Goal: Transaction & Acquisition: Purchase product/service

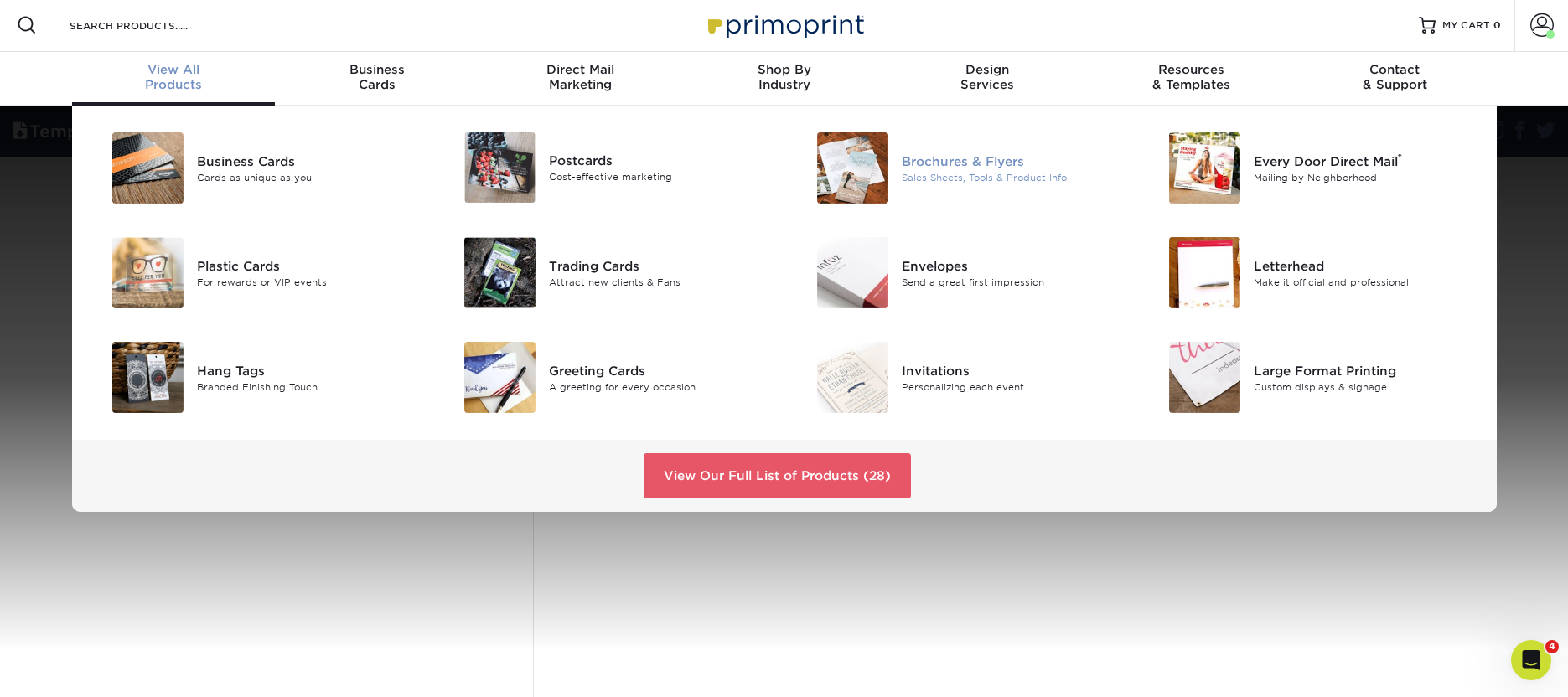
click at [970, 163] on div "Brochures & Flyers" at bounding box center [1012, 161] width 222 height 19
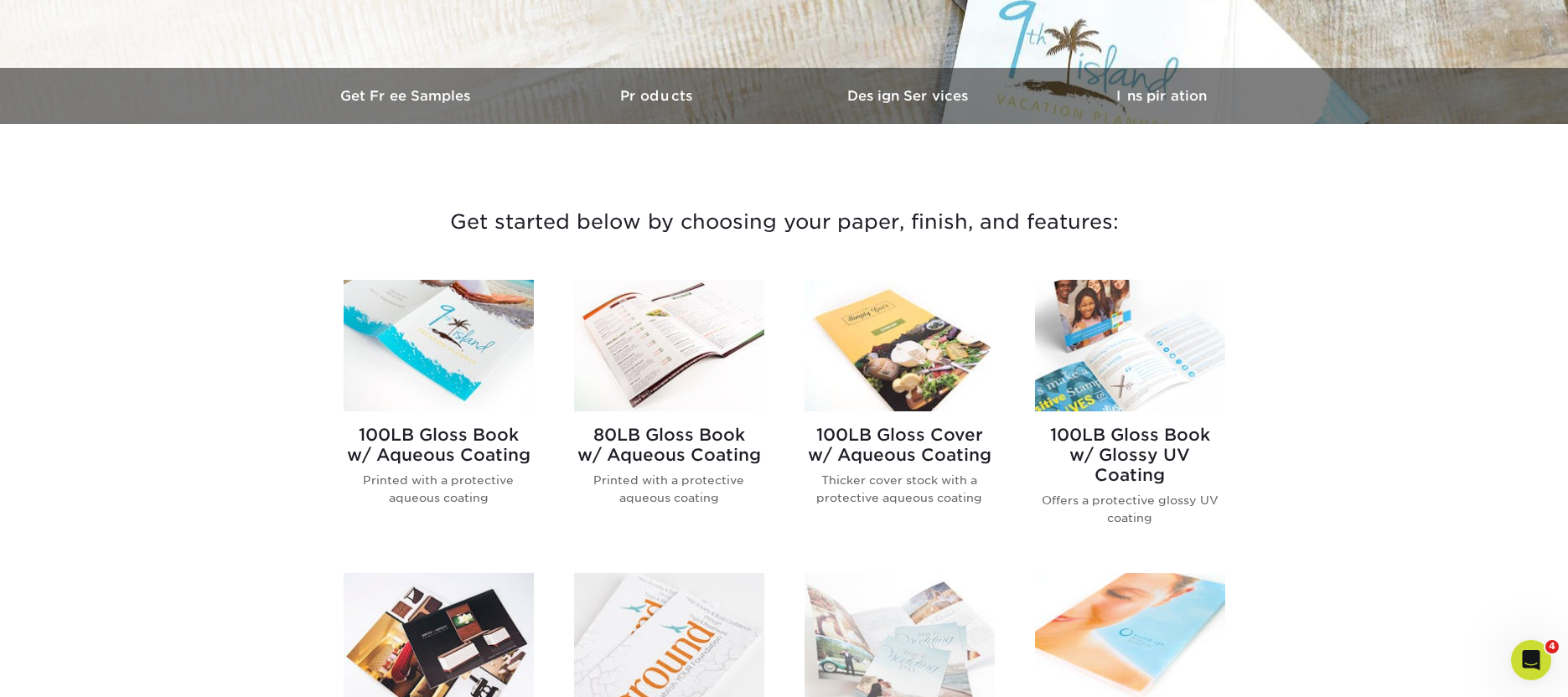
scroll to position [456, 0]
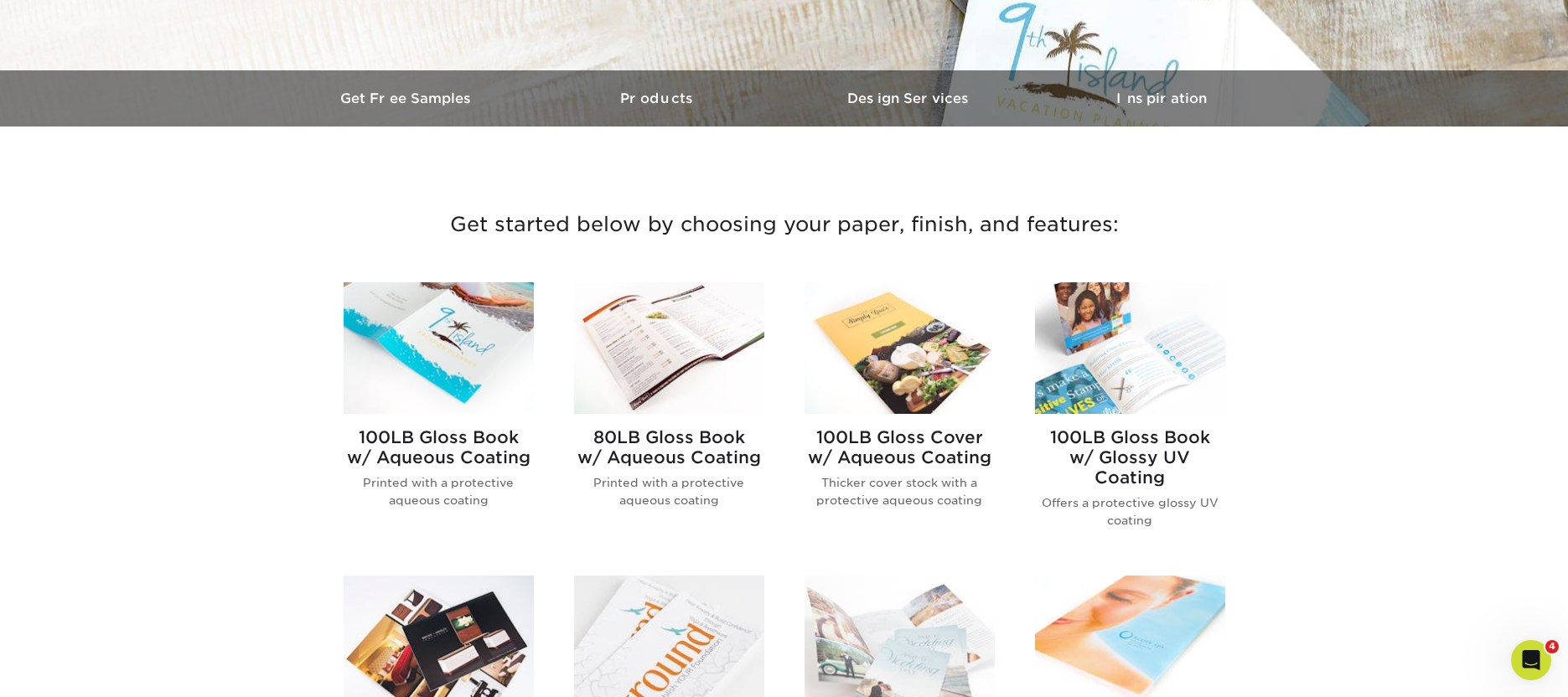
click at [1159, 392] on img at bounding box center [1130, 348] width 191 height 131
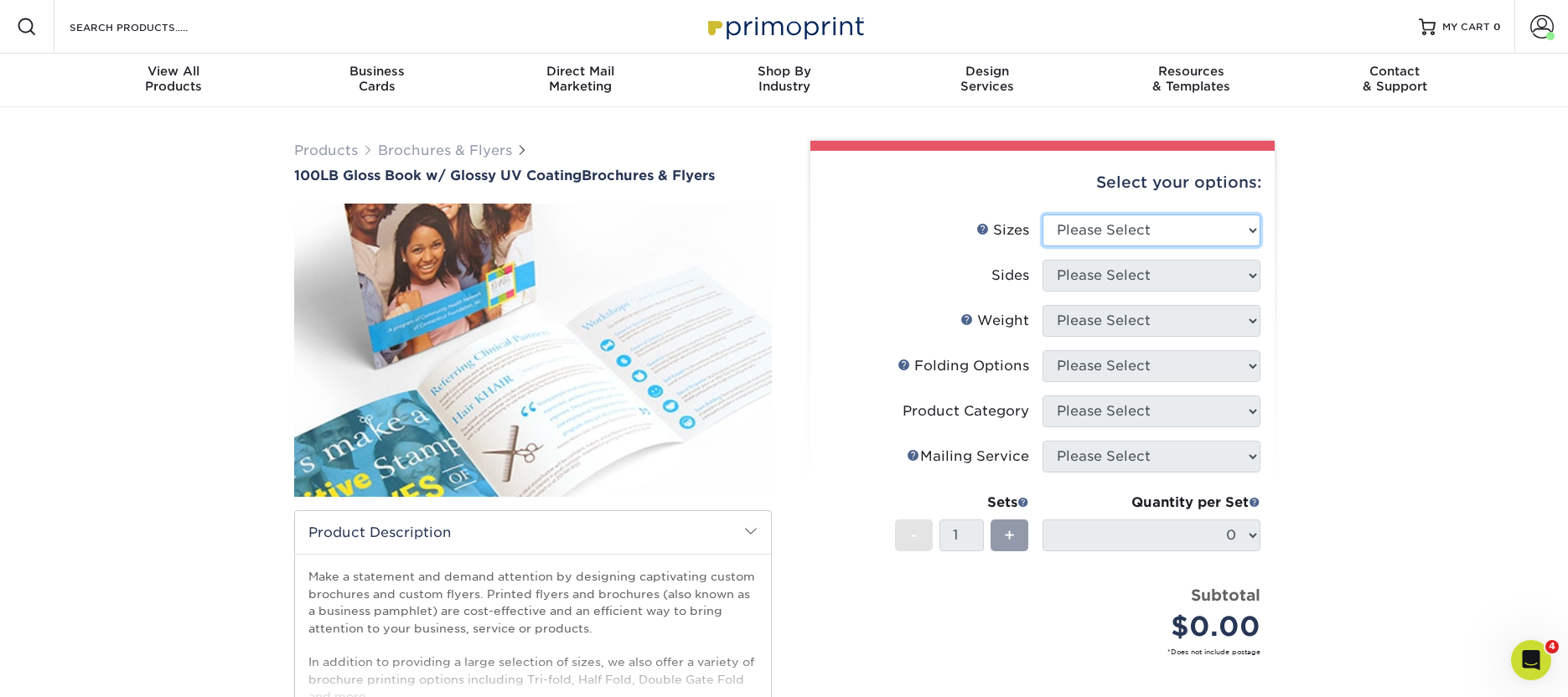
click at [1106, 229] on select "Please Select 3.67" x 8.5" 4" x 6" 4" x 8.5" 4" x 9" 4" x 11" 4.25" x 5.5" 4.25…" at bounding box center [1152, 231] width 218 height 32
click at [1043, 215] on select "Please Select 3.67" x 8.5" 4" x 6" 4" x 8.5" 4" x 9" 4" x 11" 4.25" x 5.5" 4.25…" at bounding box center [1152, 231] width 218 height 32
click at [1128, 230] on select "Please Select 3.67" x 8.5" 4" x 6" 4" x 8.5" 4" x 9" 4" x 11" 4.25" x 5.5" 4.25…" at bounding box center [1152, 231] width 218 height 32
select select "8.50x11.00"
click at [1043, 215] on select "Please Select 3.67" x 8.5" 4" x 6" 4" x 8.5" 4" x 9" 4" x 11" 4.25" x 5.5" 4.25…" at bounding box center [1152, 231] width 218 height 32
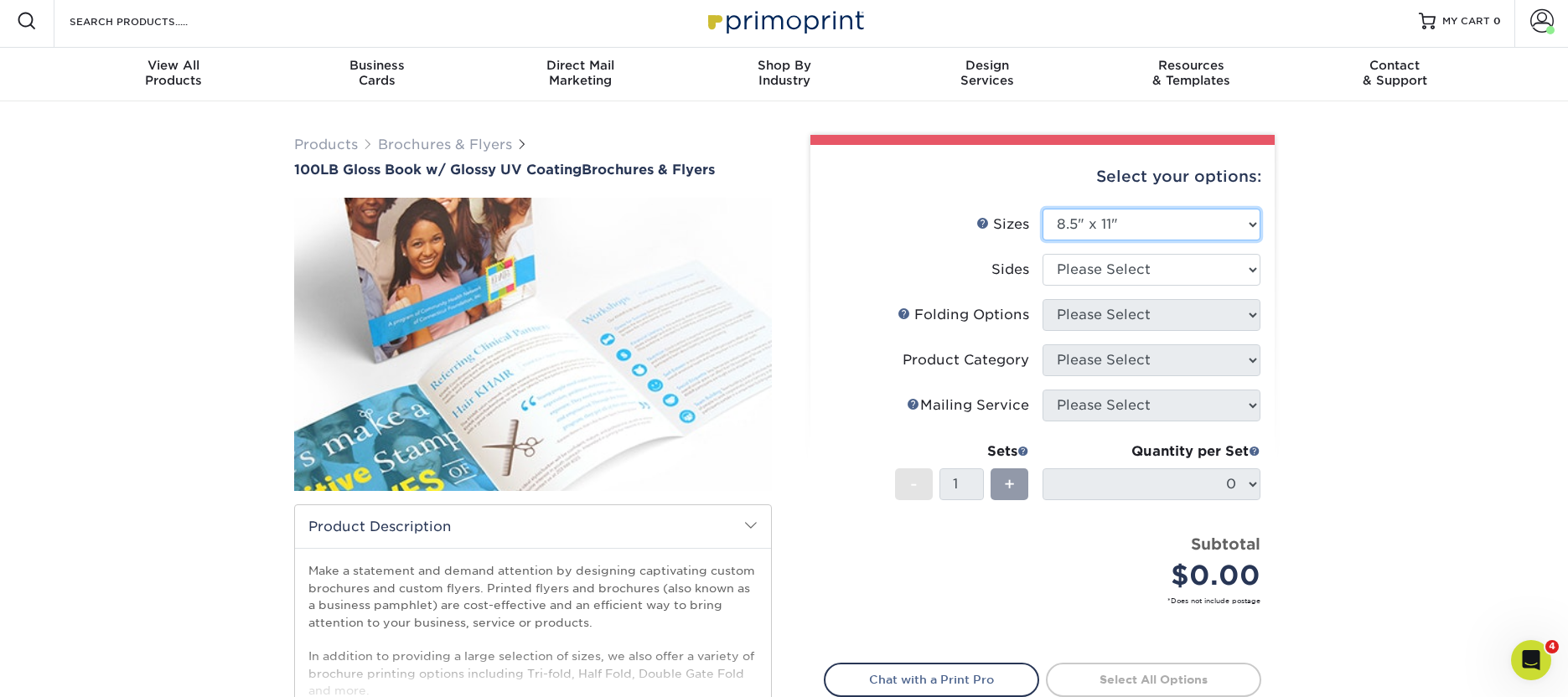
scroll to position [9, 0]
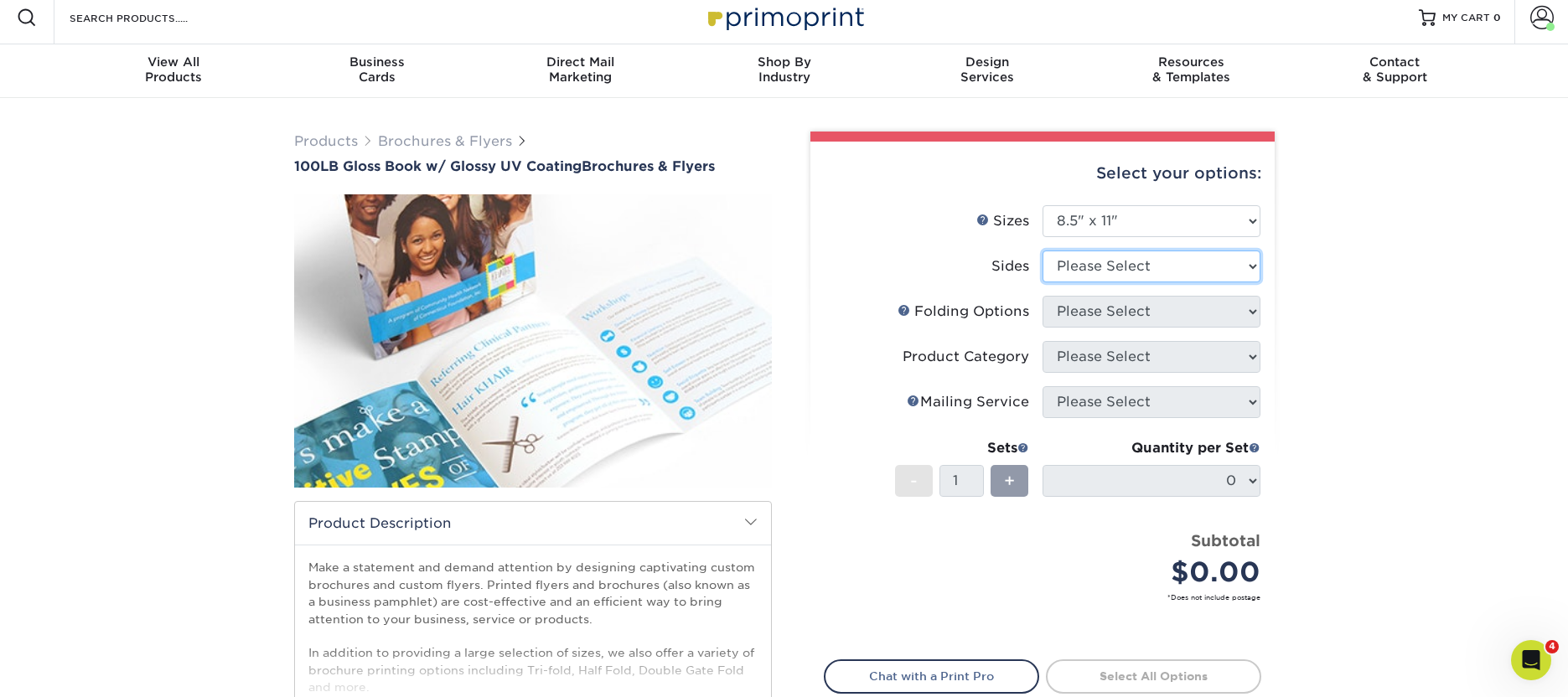
click at [1108, 262] on select "Please Select Print Both Sides Print Front Only" at bounding box center [1152, 266] width 218 height 32
select select "13abbda7-1d64-4f25-8bb2-c179b224825d"
click at [1043, 250] on select "Please Select Print Both Sides Print Front Only" at bounding box center [1152, 266] width 218 height 32
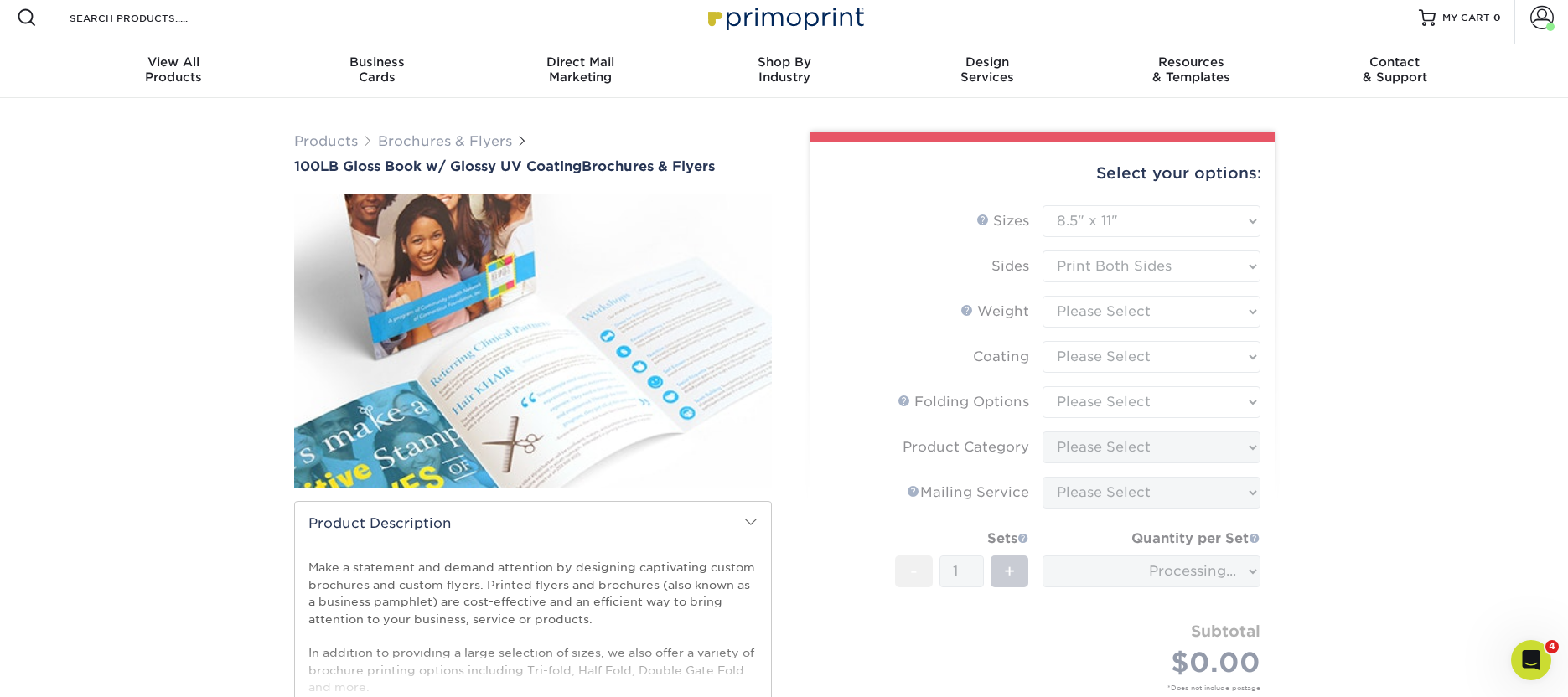
click at [1343, 263] on div "Products Brochures & Flyers 100LB Gloss Book w/ Glossy UV Coating Brochures & F…" at bounding box center [784, 521] width 1568 height 847
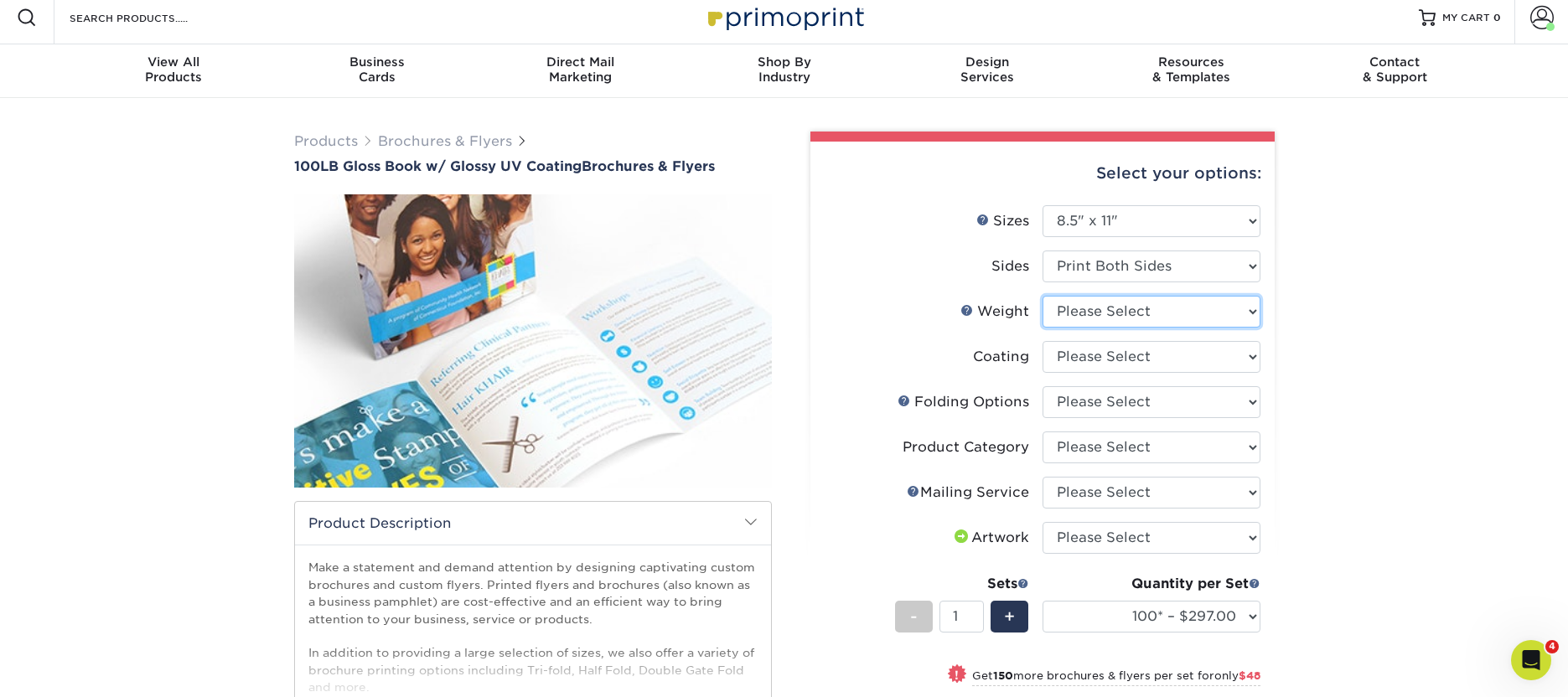
click at [1130, 305] on select "Please Select 100LB" at bounding box center [1152, 312] width 218 height 32
select select "100LB"
click at [1043, 296] on select "Please Select 100LB" at bounding box center [1152, 312] width 218 height 32
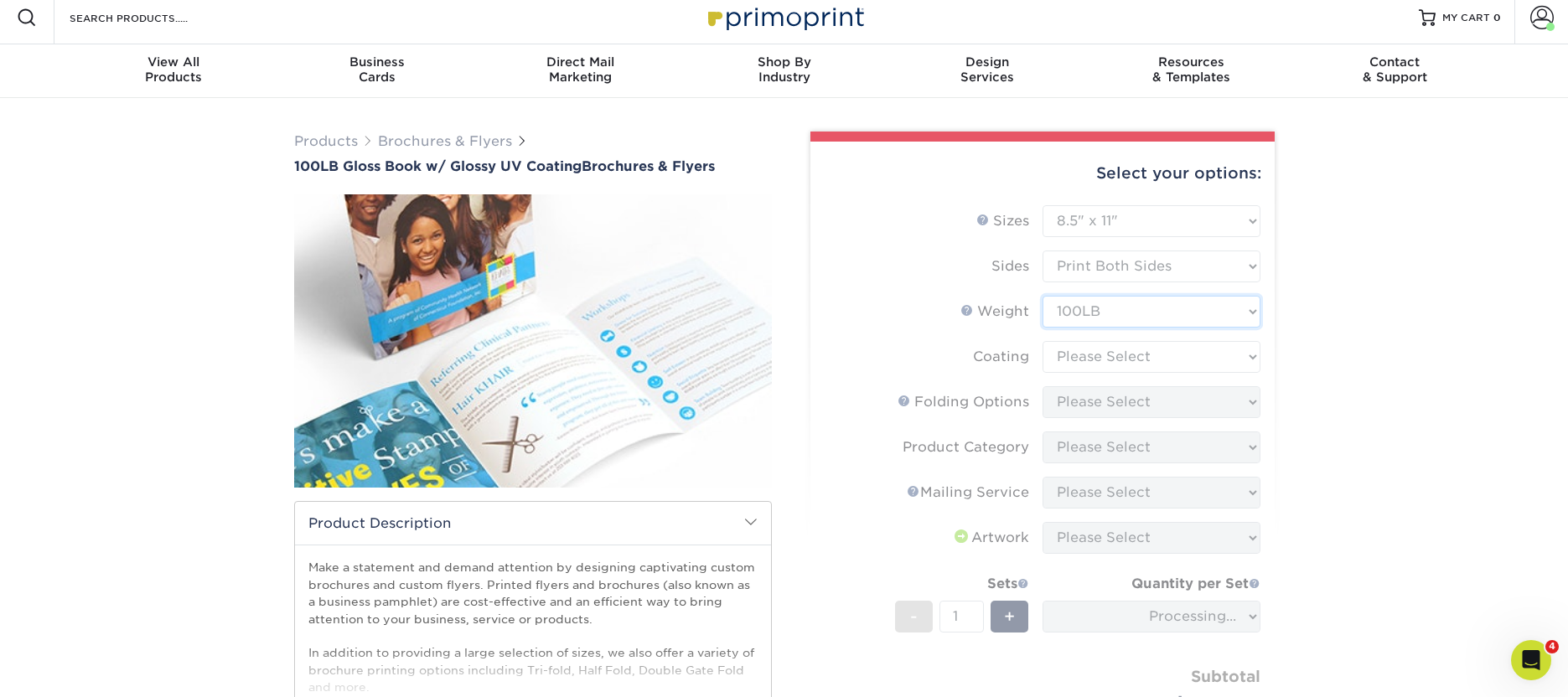
scroll to position [0, 0]
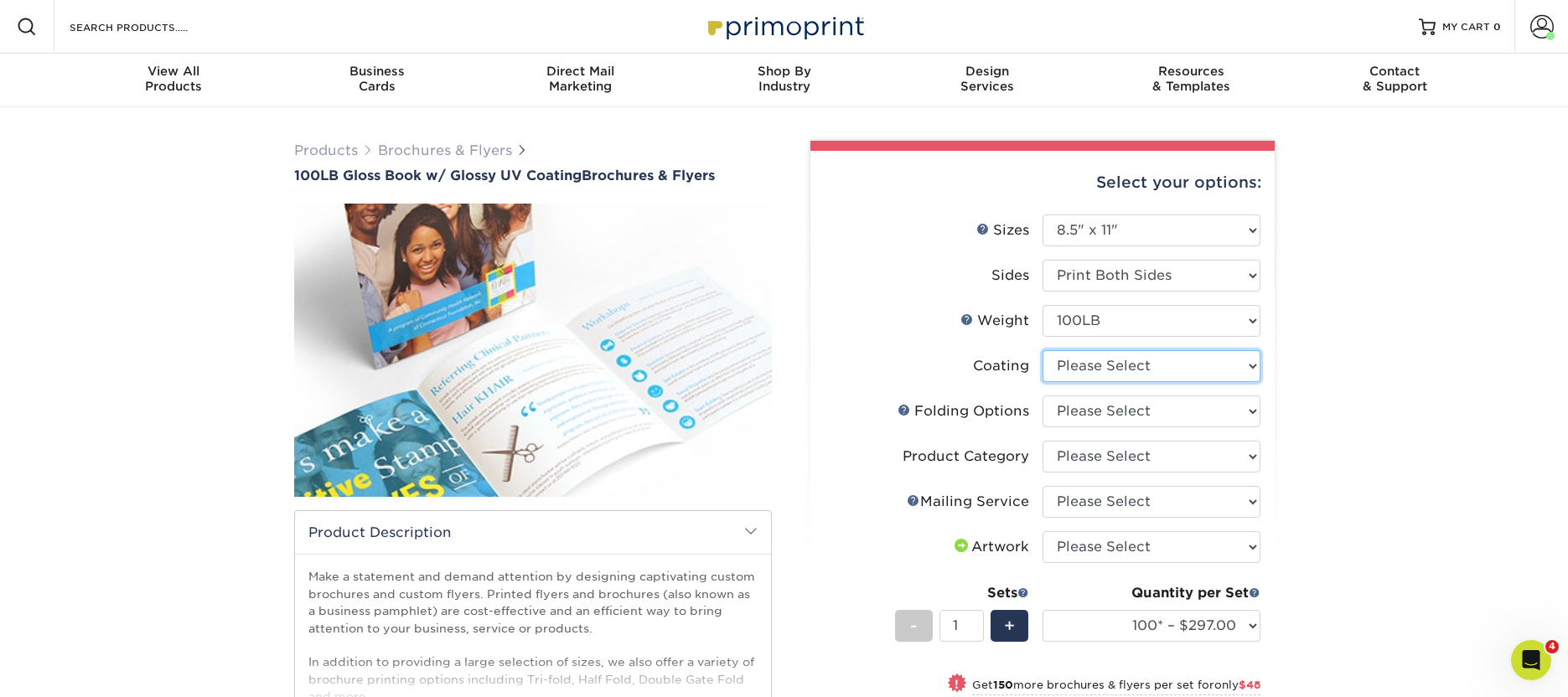
click at [1168, 351] on select at bounding box center [1152, 367] width 218 height 32
click at [1043, 351] on select at bounding box center [1152, 367] width 218 height 32
click at [1184, 357] on select at bounding box center [1152, 367] width 218 height 32
select select "ae367451-b2b8-45df-a344-0f05b6a12993"
click at [1043, 351] on select at bounding box center [1152, 367] width 218 height 32
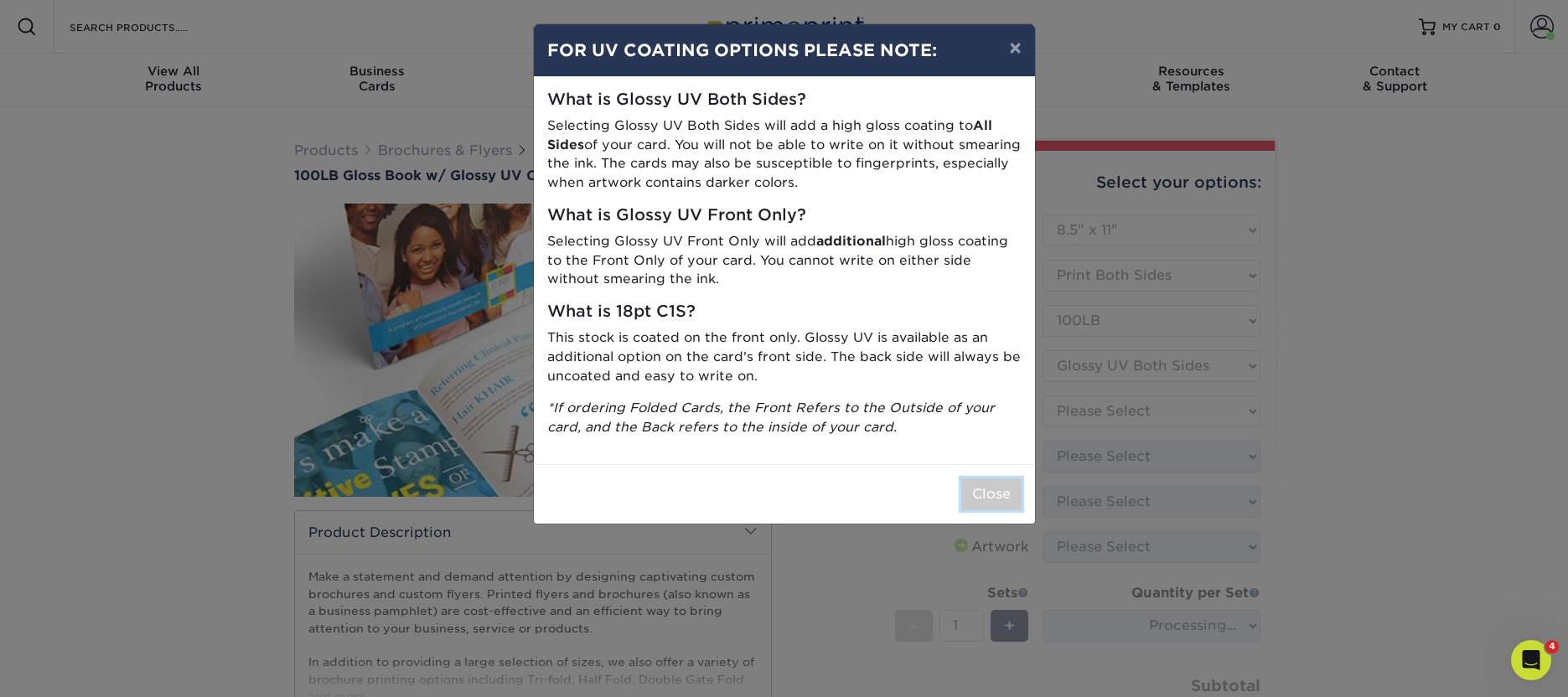
drag, startPoint x: 1010, startPoint y: 496, endPoint x: 1006, endPoint y: 470, distance: 26.3
click at [1010, 496] on button "Close" at bounding box center [991, 495] width 61 height 32
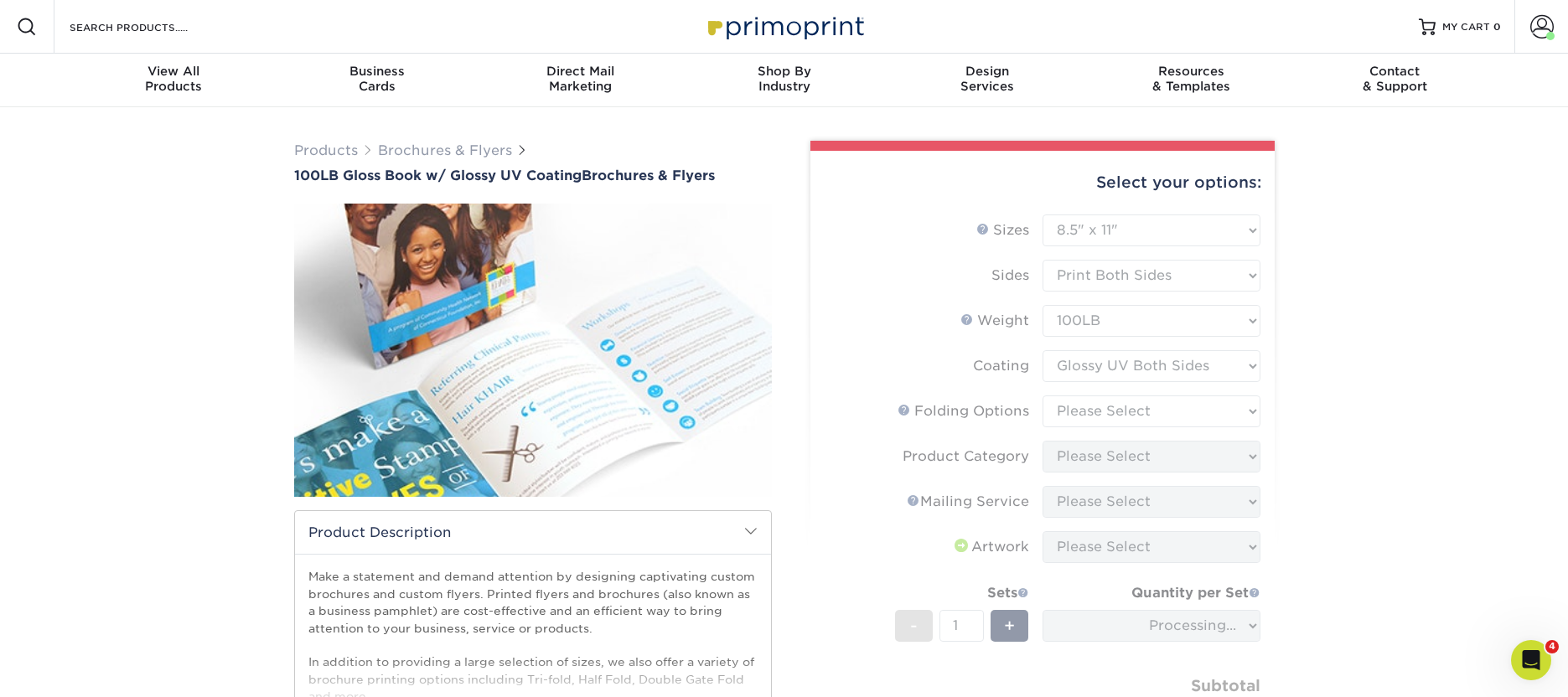
scroll to position [8, 0]
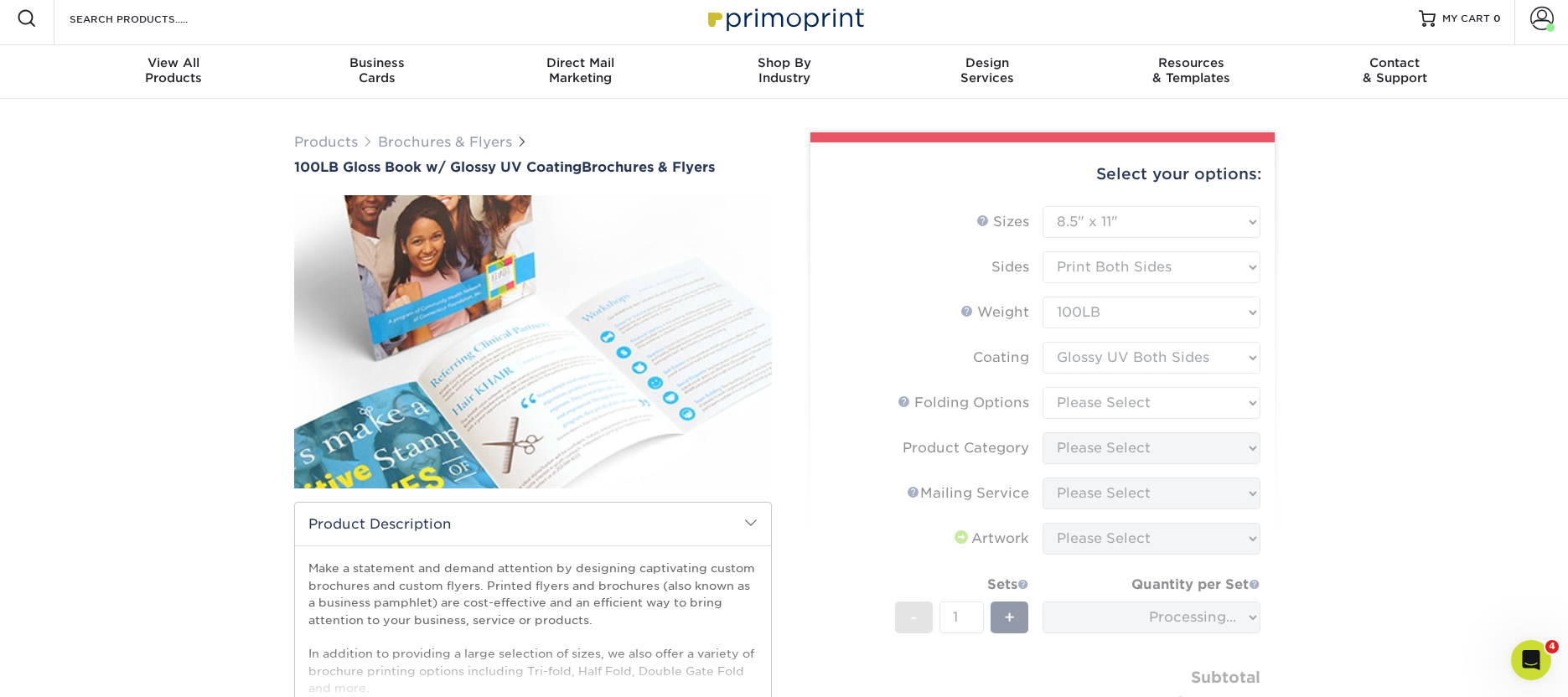
click at [1206, 399] on form "Sizes Help Sizes Please Select 3.67" x 8.5" 4" x 6" 4" x 8.5" 4" x 9" 4" x 11" …" at bounding box center [1042, 491] width 438 height 571
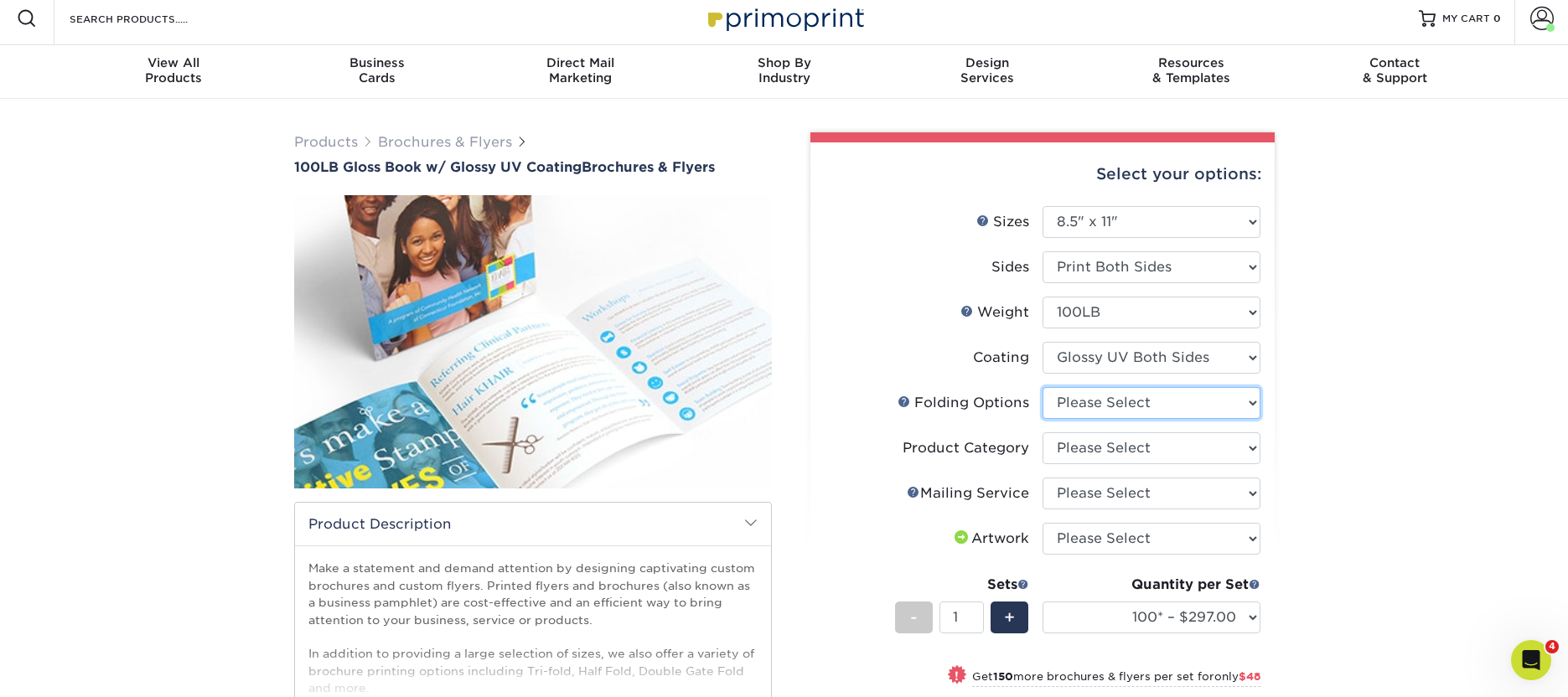
click at [1206, 399] on select "Please Select FLAT - No Folding Accordion Fold Half-Fold (Vertical) Half-Fold (…" at bounding box center [1152, 403] width 218 height 32
select select "309d6136-ab60-468f-a140-45a5ba21578e"
click at [1043, 387] on select "Please Select FLAT - No Folding Accordion Fold Half-Fold (Vertical) Half-Fold (…" at bounding box center [1152, 403] width 218 height 32
click at [1149, 444] on select "Please Select Flyers and Brochures" at bounding box center [1152, 448] width 218 height 32
select select "1a668080-6b7c-4174-b399-2c3833b27ef4"
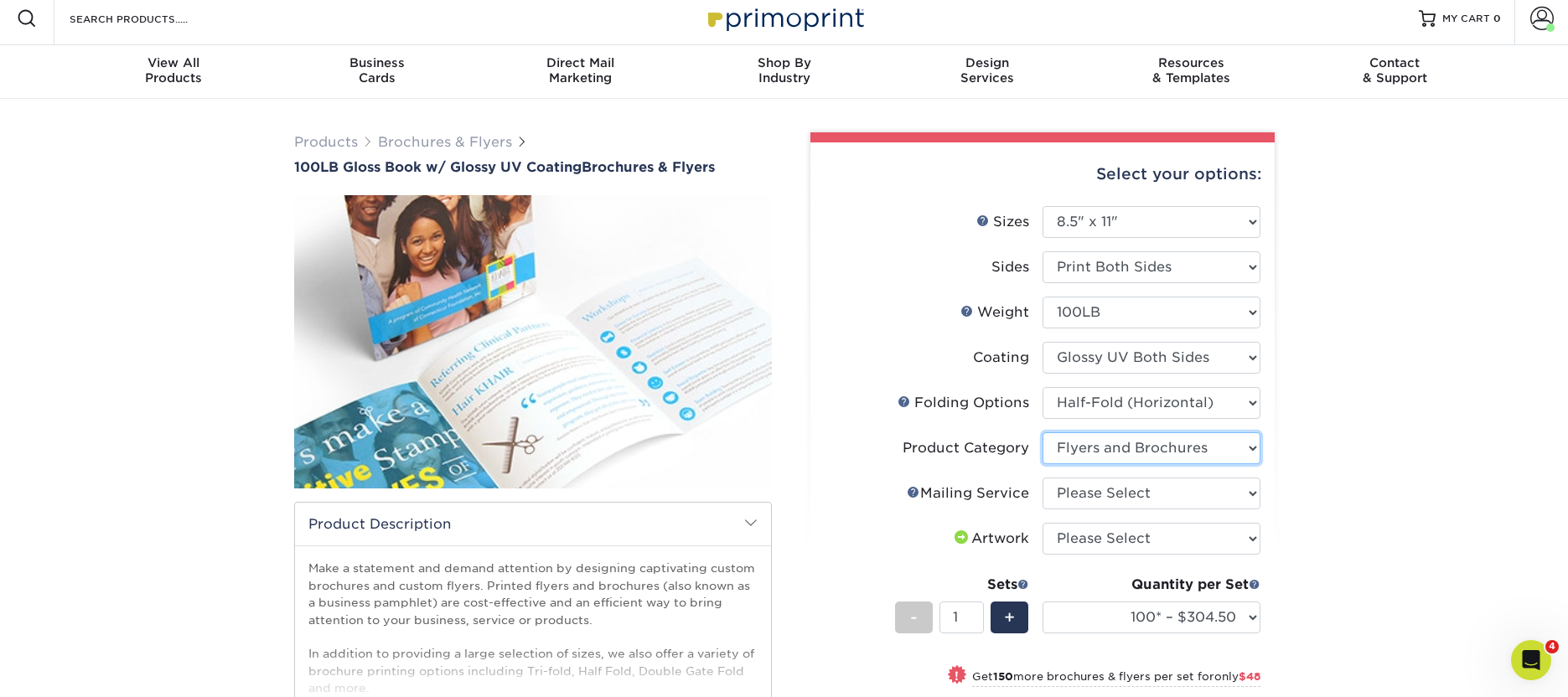
click at [1043, 432] on select "Please Select Flyers and Brochures" at bounding box center [1152, 448] width 218 height 32
click at [1159, 489] on select "Please Select No Direct Mailing Service No, I will mail/stamp/imprint Direct Ma…" at bounding box center [1152, 494] width 218 height 32
select select "3e5e9bdd-d78a-4c28-a41d-fe1407925ca6"
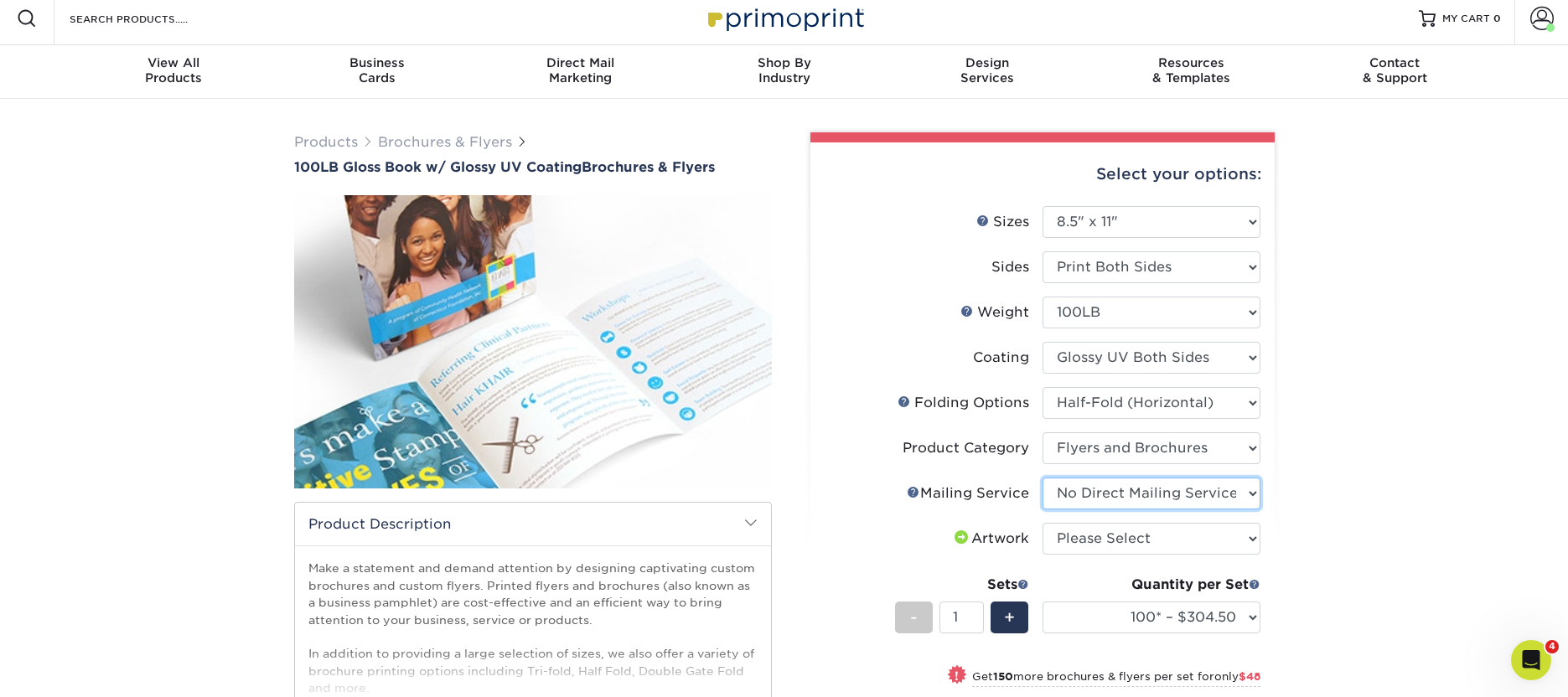
click at [1043, 478] on select "Please Select No Direct Mailing Service No, I will mail/stamp/imprint Direct Ma…" at bounding box center [1152, 494] width 218 height 32
click at [1150, 537] on select "Please Select I will upload files I need a design - $175" at bounding box center [1152, 539] width 218 height 32
select select "upload"
click at [1043, 523] on select "Please Select I will upload files I need a design - $175" at bounding box center [1152, 539] width 218 height 32
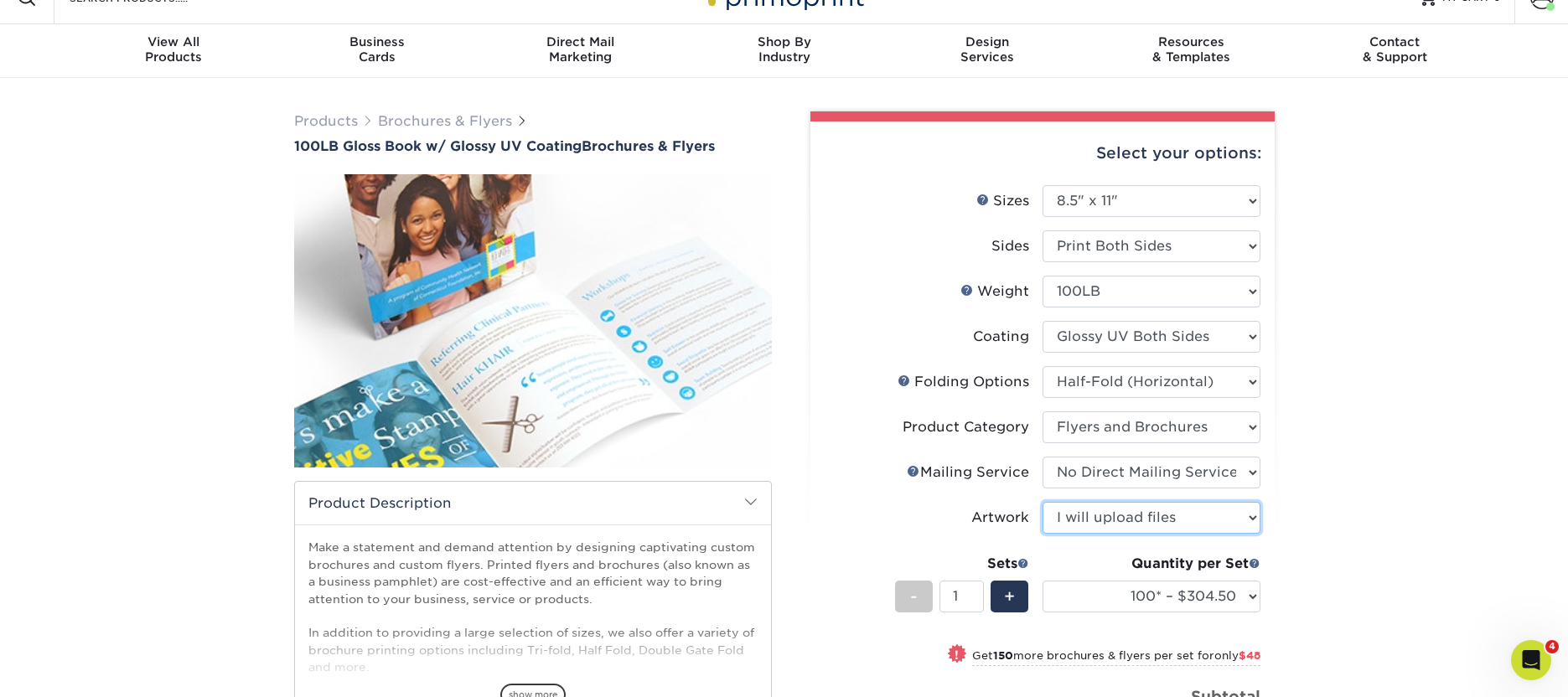
scroll to position [32, 0]
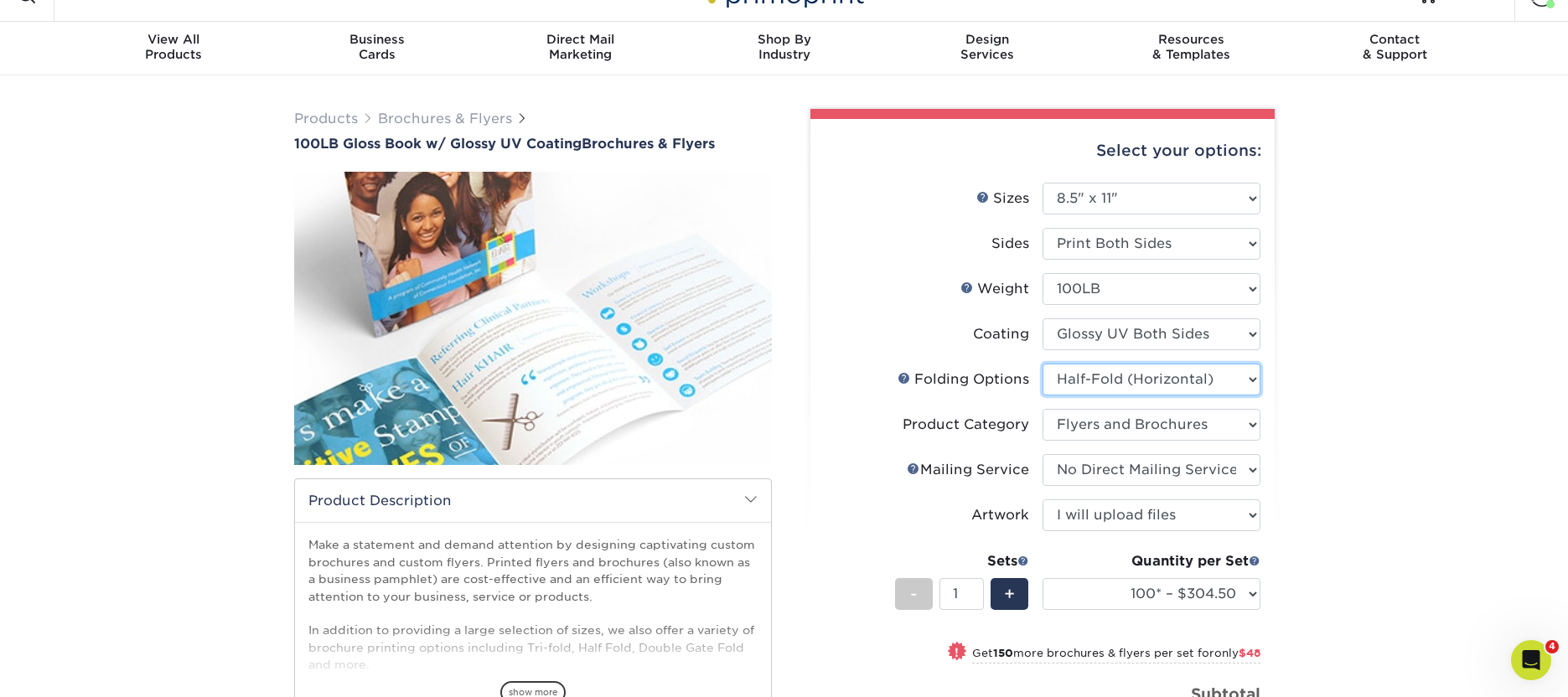
click at [1211, 383] on select "Please Select FLAT - No Folding Accordion Fold Half-Fold (Vertical) Half-Fold (…" at bounding box center [1152, 380] width 218 height 32
select select "beabd50a-9461-4c61-85af-315242fc817b"
click at [1043, 364] on select "Please Select FLAT - No Folding Accordion Fold Half-Fold (Vertical) Half-Fold (…" at bounding box center [1152, 380] width 218 height 32
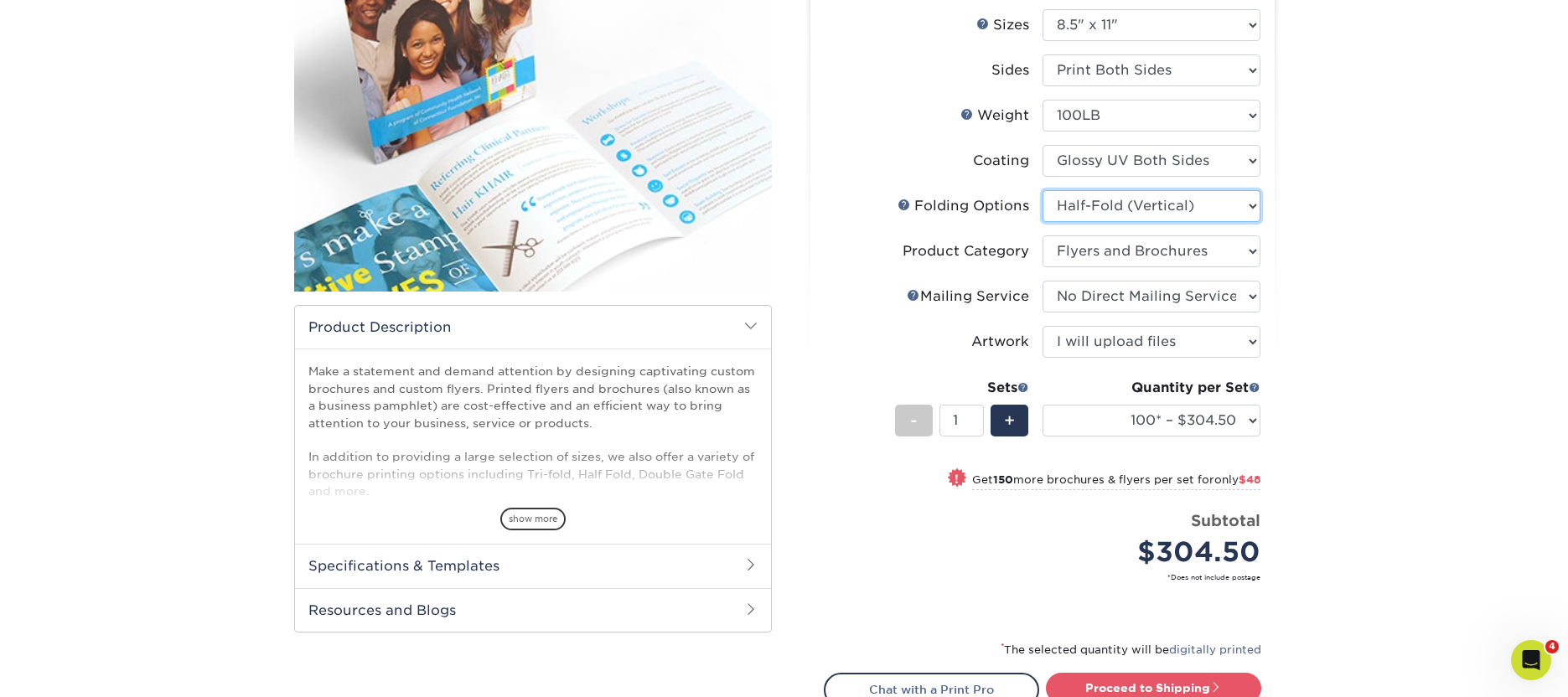
scroll to position [208, 0]
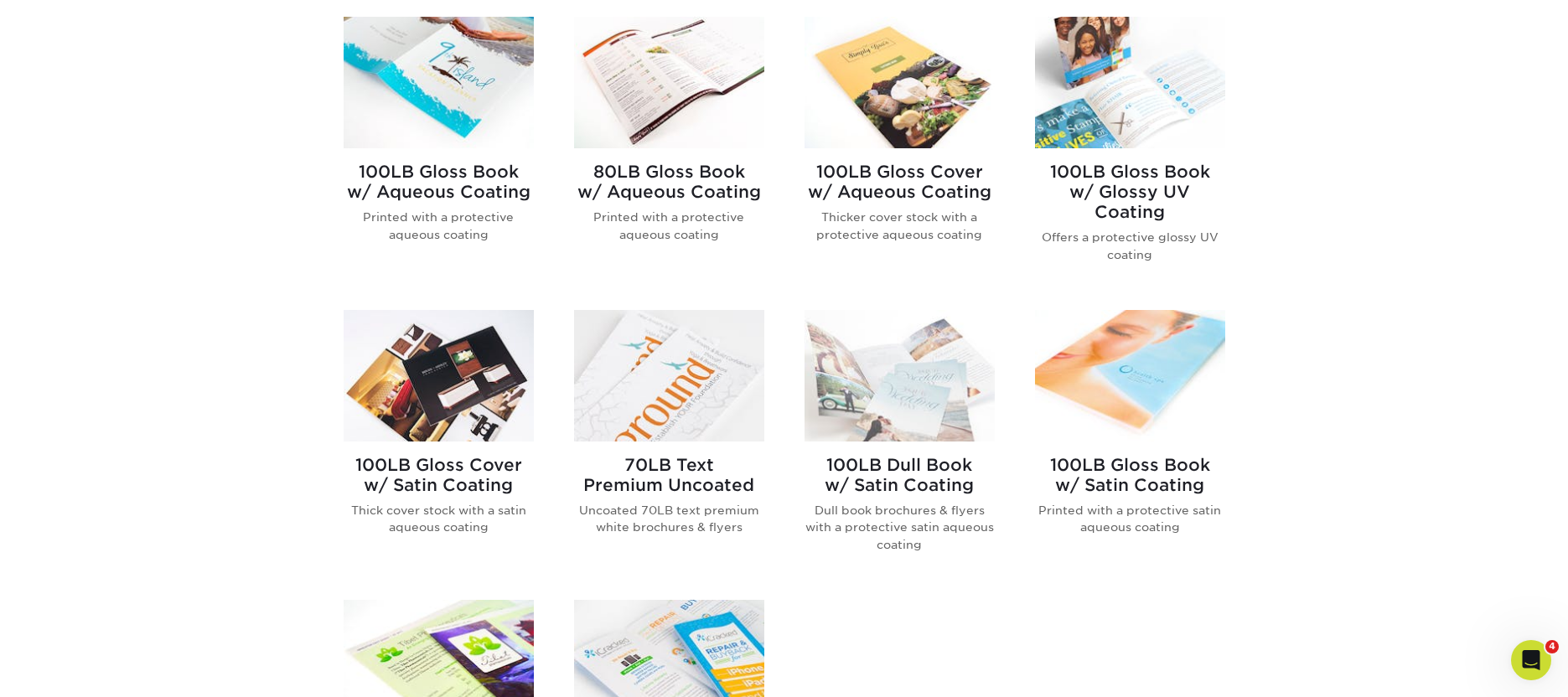
scroll to position [716, 0]
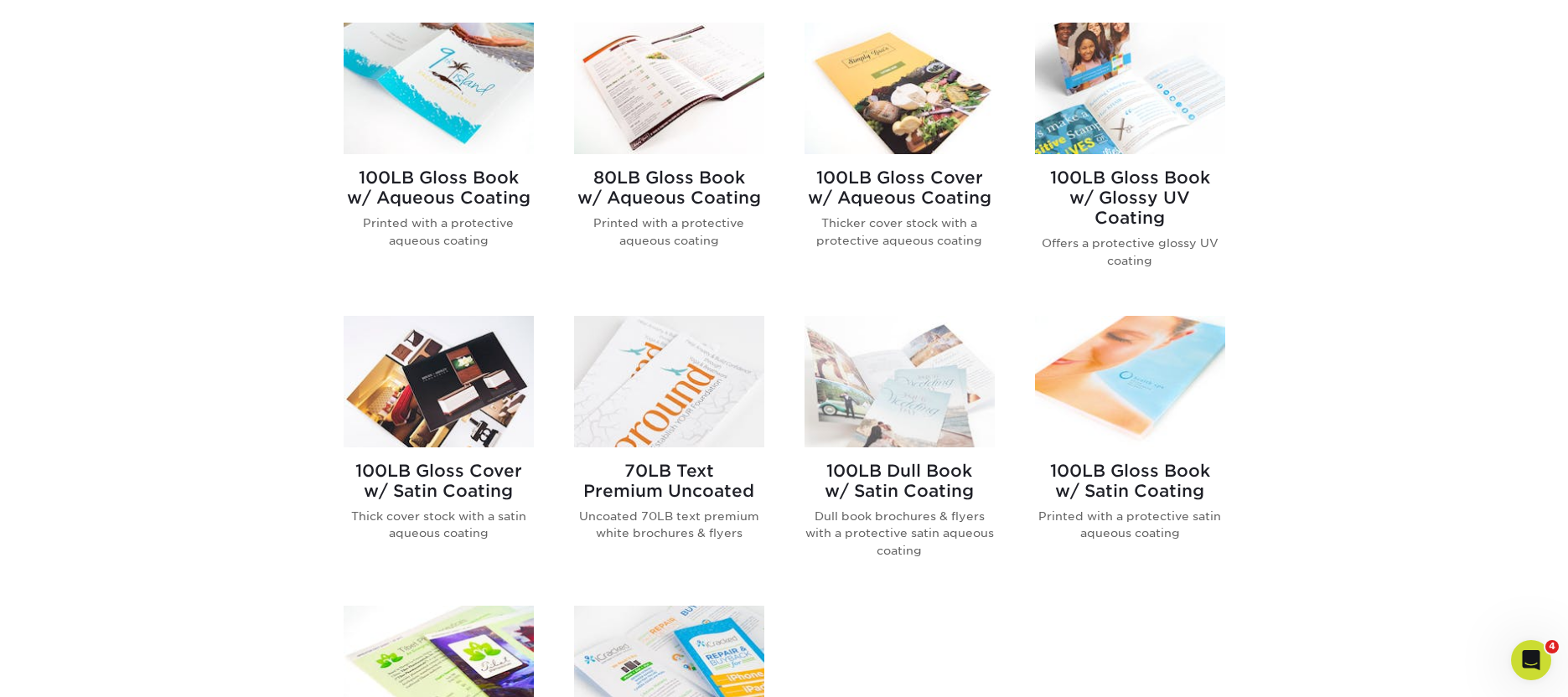
click at [411, 190] on h2 "100LB Gloss Book w/ Aqueous Coating" at bounding box center [439, 188] width 191 height 40
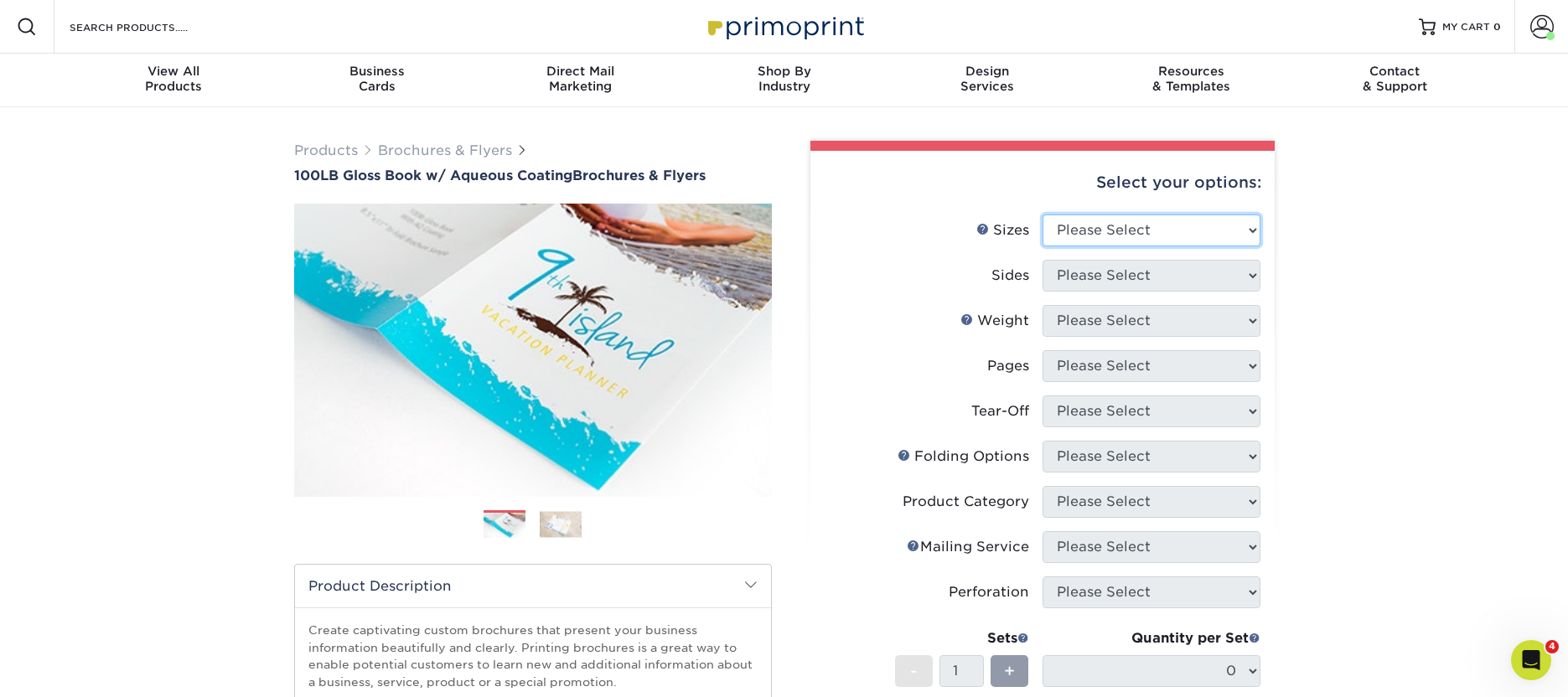
click at [1173, 223] on select "Please Select 3.5" x 8.5" 3.5" x 11" 3.67" x 8.5" 4" x 6" 4" x 8.5" 4" x 9" 4" …" at bounding box center [1152, 231] width 218 height 32
select select "8.50x11.00"
click at [1043, 215] on select "Please Select 3.5" x 8.5" 3.5" x 11" 3.67" x 8.5" 4" x 6" 4" x 8.5" 4" x 9" 4" …" at bounding box center [1152, 231] width 218 height 32
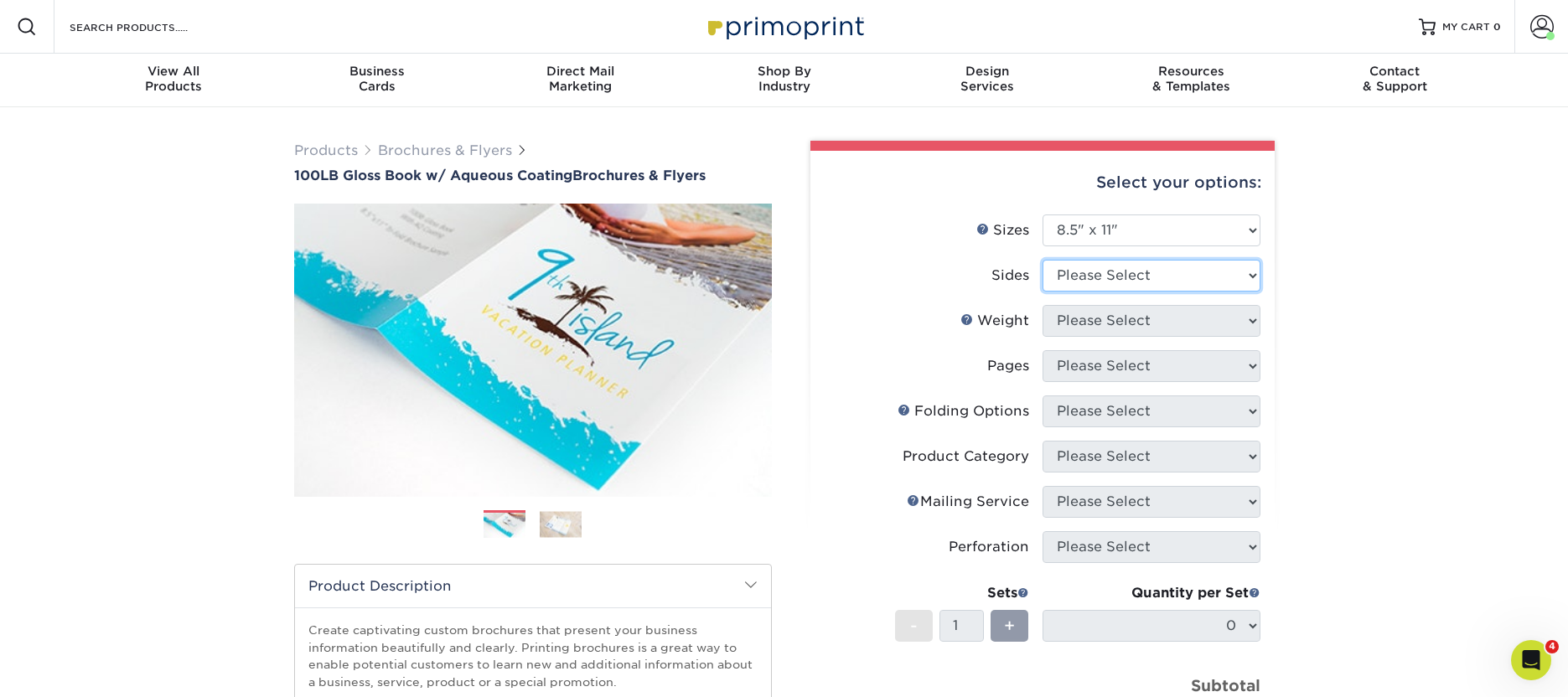
click at [1127, 275] on select "Please Select Print Both Sides Print Front Only" at bounding box center [1152, 276] width 218 height 32
select select "13abbda7-1d64-4f25-8bb2-c179b224825d"
click at [1043, 260] on select "Please Select Print Both Sides Print Front Only" at bounding box center [1152, 276] width 218 height 32
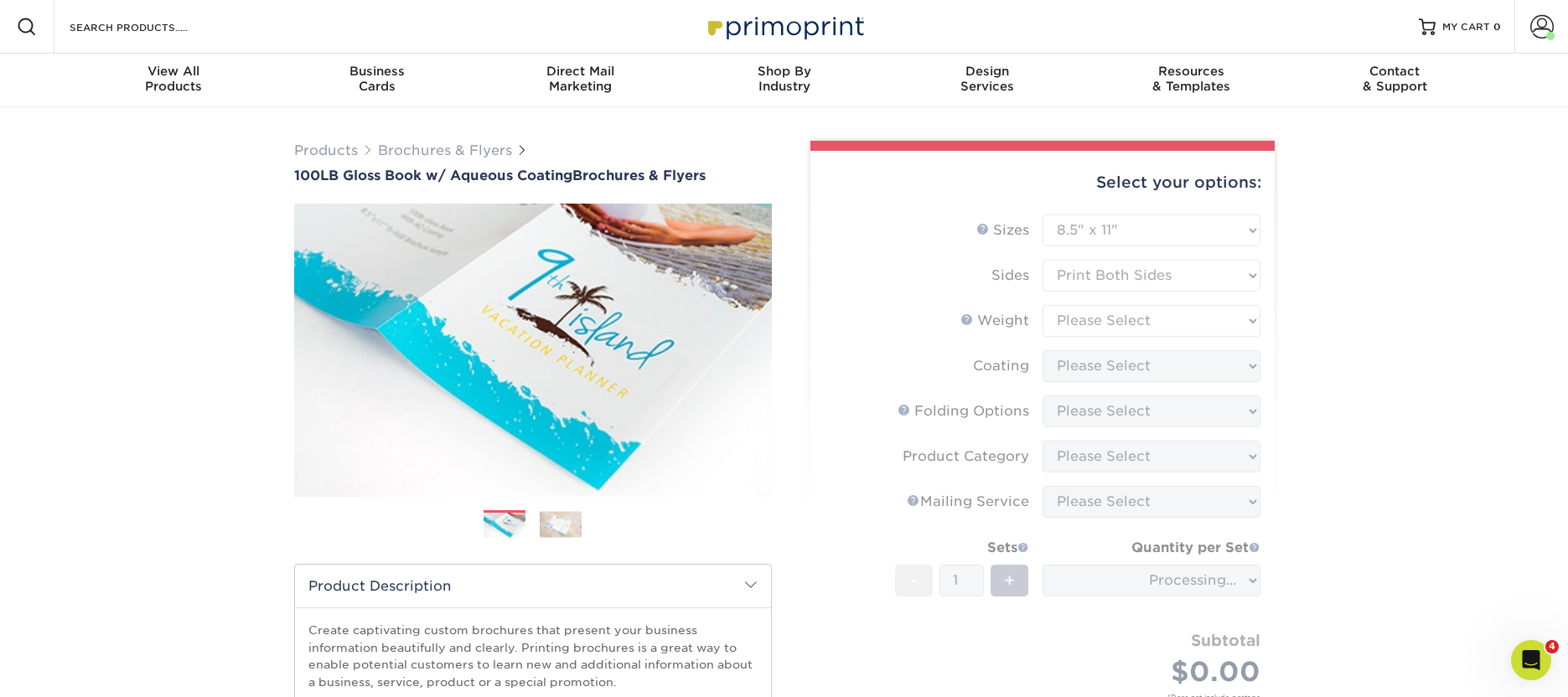
click at [1107, 322] on form "Sizes Help Sizes Please Select 3.5" x 8.5" 3.5" x 11" 3.67" x 8.5" 4" x 6" 4" x…" at bounding box center [1042, 477] width 438 height 525
click at [1189, 320] on form "Sizes Help Sizes Please Select 3.5" x 8.5" 3.5" x 11" 3.67" x 8.5" 4" x 6" 4" x…" at bounding box center [1042, 477] width 438 height 525
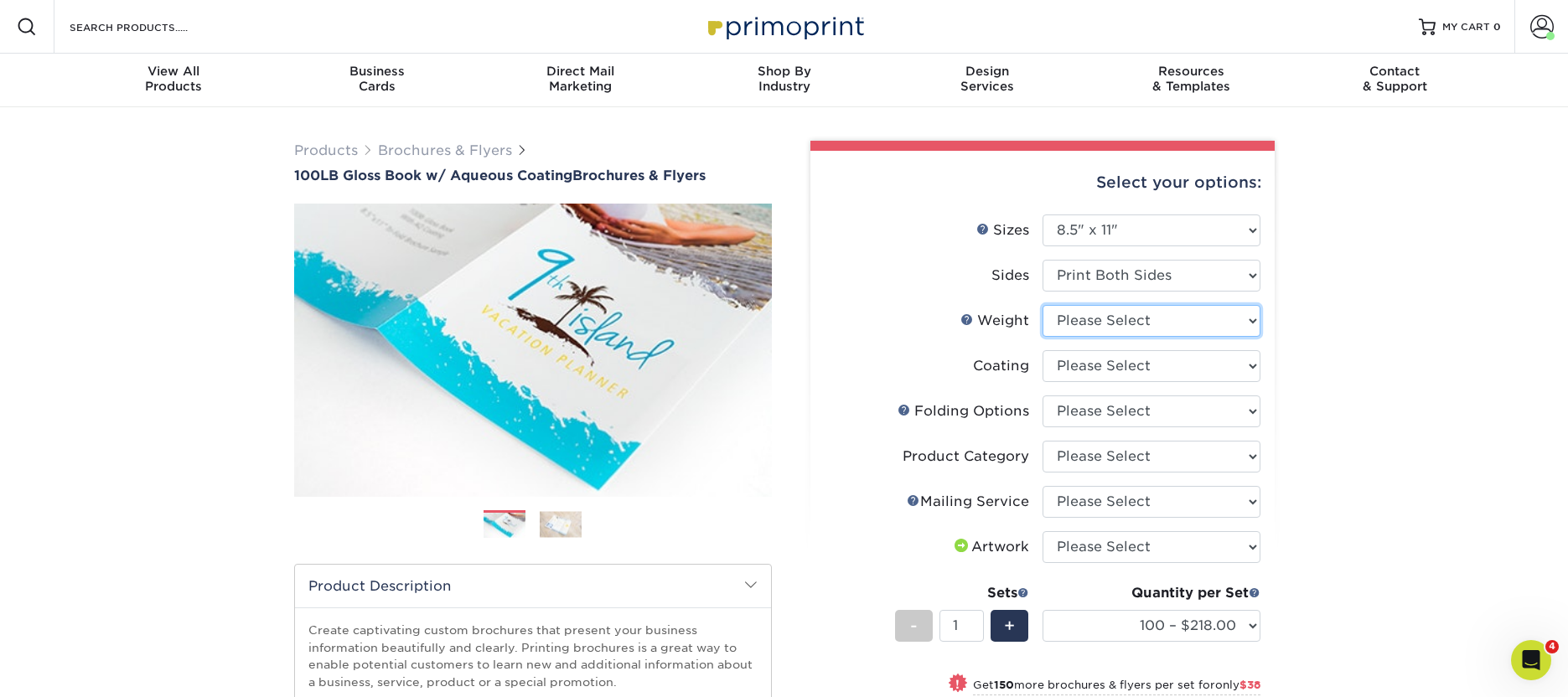
click at [1189, 320] on select "Please Select 100LB" at bounding box center [1152, 321] width 218 height 32
click at [1043, 305] on select "Please Select 100LB" at bounding box center [1152, 321] width 218 height 32
click at [1185, 317] on select "Please Select 100LB" at bounding box center [1152, 321] width 218 height 32
select select "100LB"
click at [1043, 305] on select "Please Select 100LB" at bounding box center [1152, 321] width 218 height 32
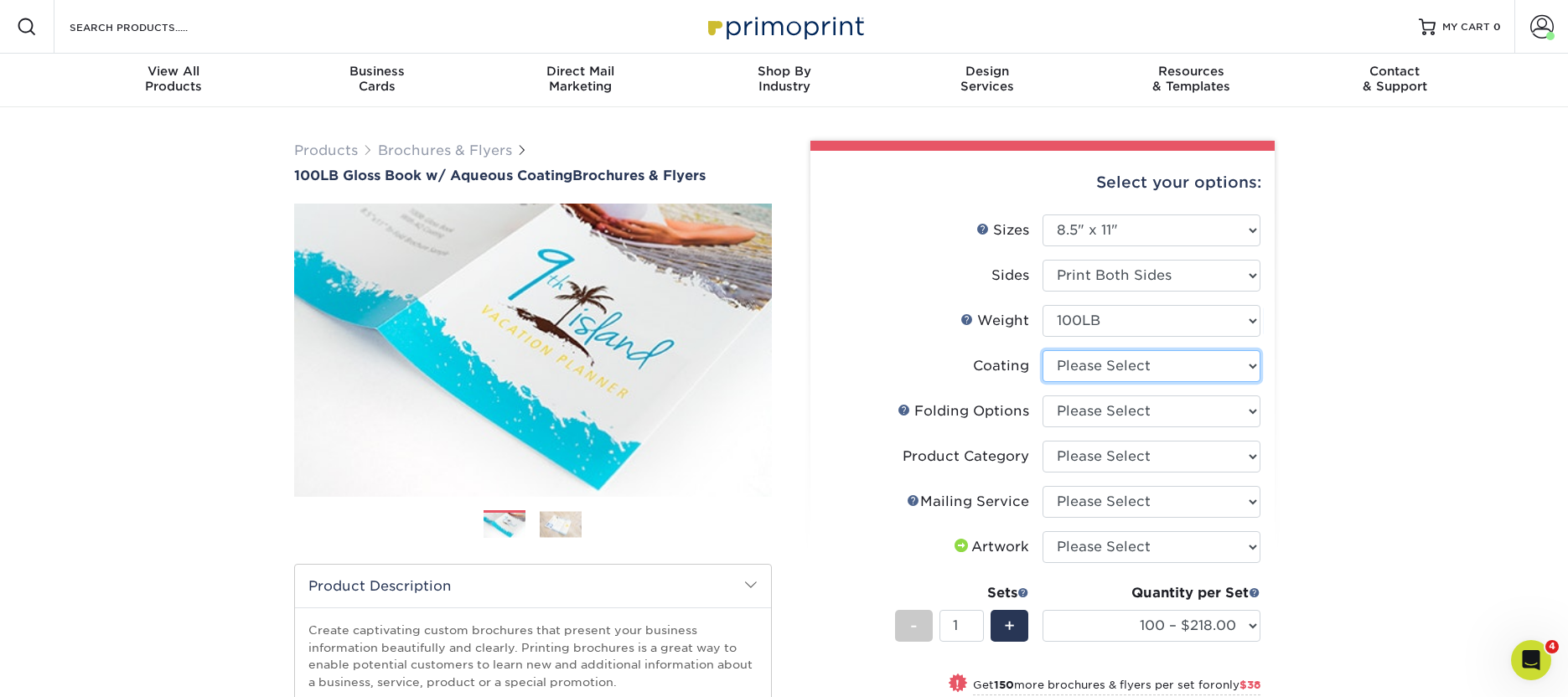
click at [1184, 362] on select at bounding box center [1152, 367] width 218 height 32
select select "d41dab50-ff65-4f4f-bb17-2afe4d36ae33"
click at [1043, 351] on select at bounding box center [1152, 367] width 218 height 32
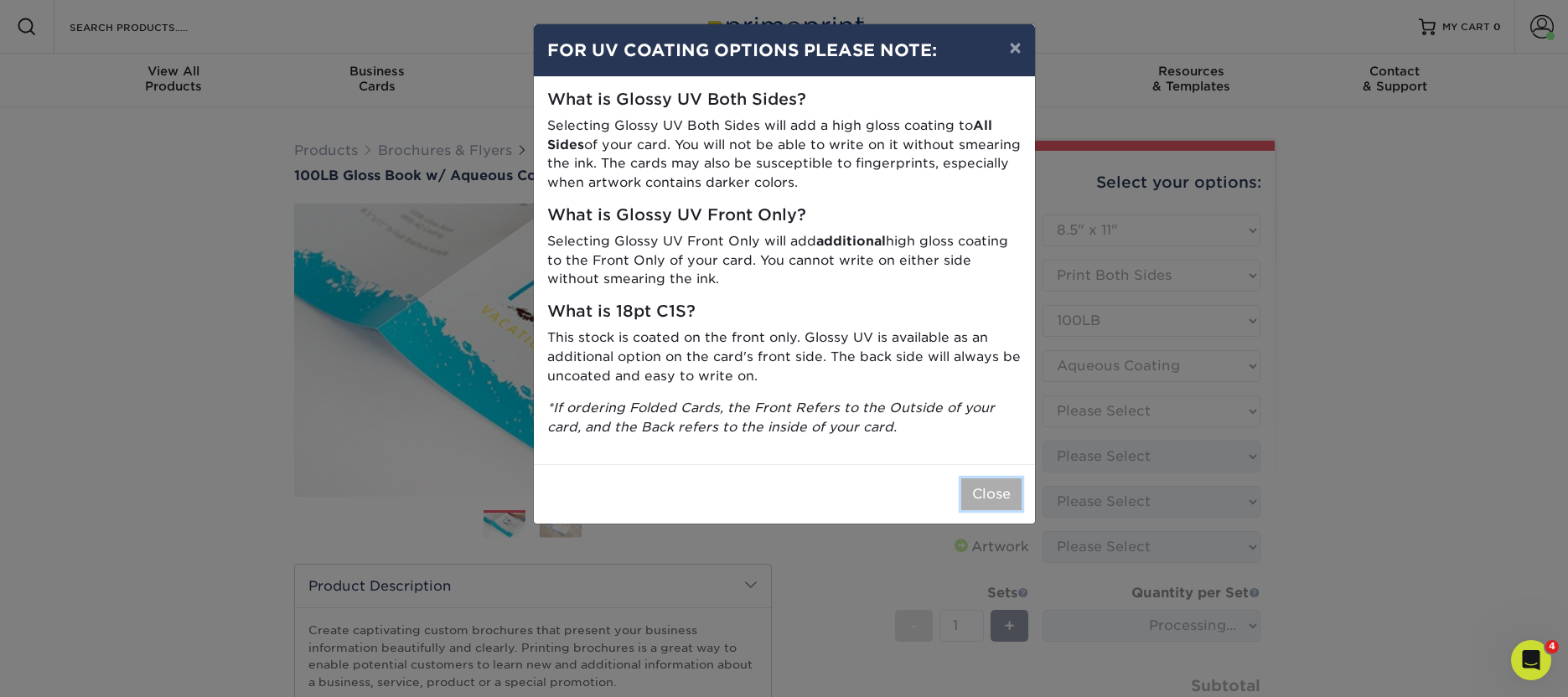
click at [1005, 504] on button "Close" at bounding box center [991, 495] width 61 height 32
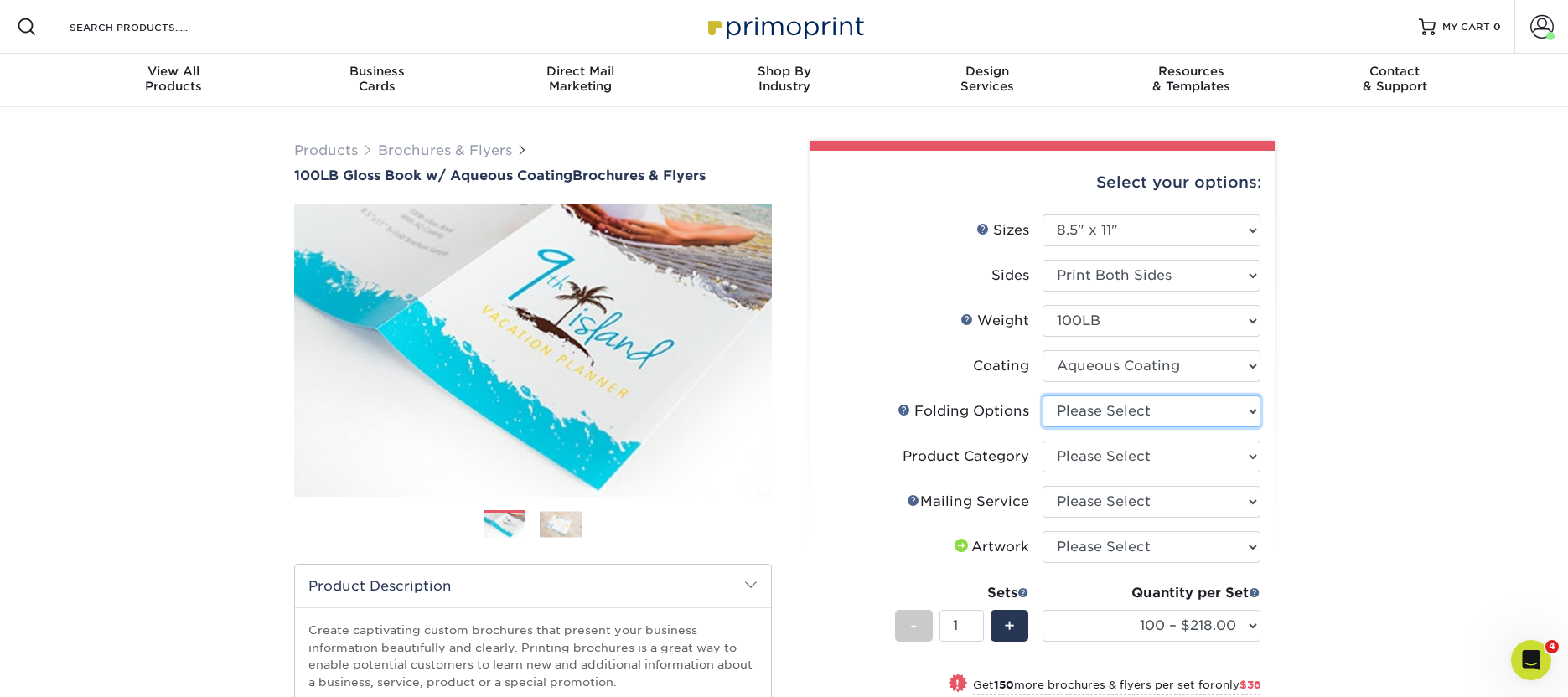
click at [1168, 408] on select "Please Select FLAT - No Folding Accordion Fold Half-Fold (Vertical) Half-Fold (…" at bounding box center [1152, 411] width 218 height 32
select select "309d6136-ab60-468f-a140-45a5ba21578e"
click at [1043, 395] on select "Please Select FLAT - No Folding Accordion Fold Half-Fold (Vertical) Half-Fold (…" at bounding box center [1152, 411] width 218 height 32
click at [1172, 464] on select "Please Select Flyers and Brochures" at bounding box center [1152, 457] width 218 height 32
select select "1a668080-6b7c-4174-b399-2c3833b27ef4"
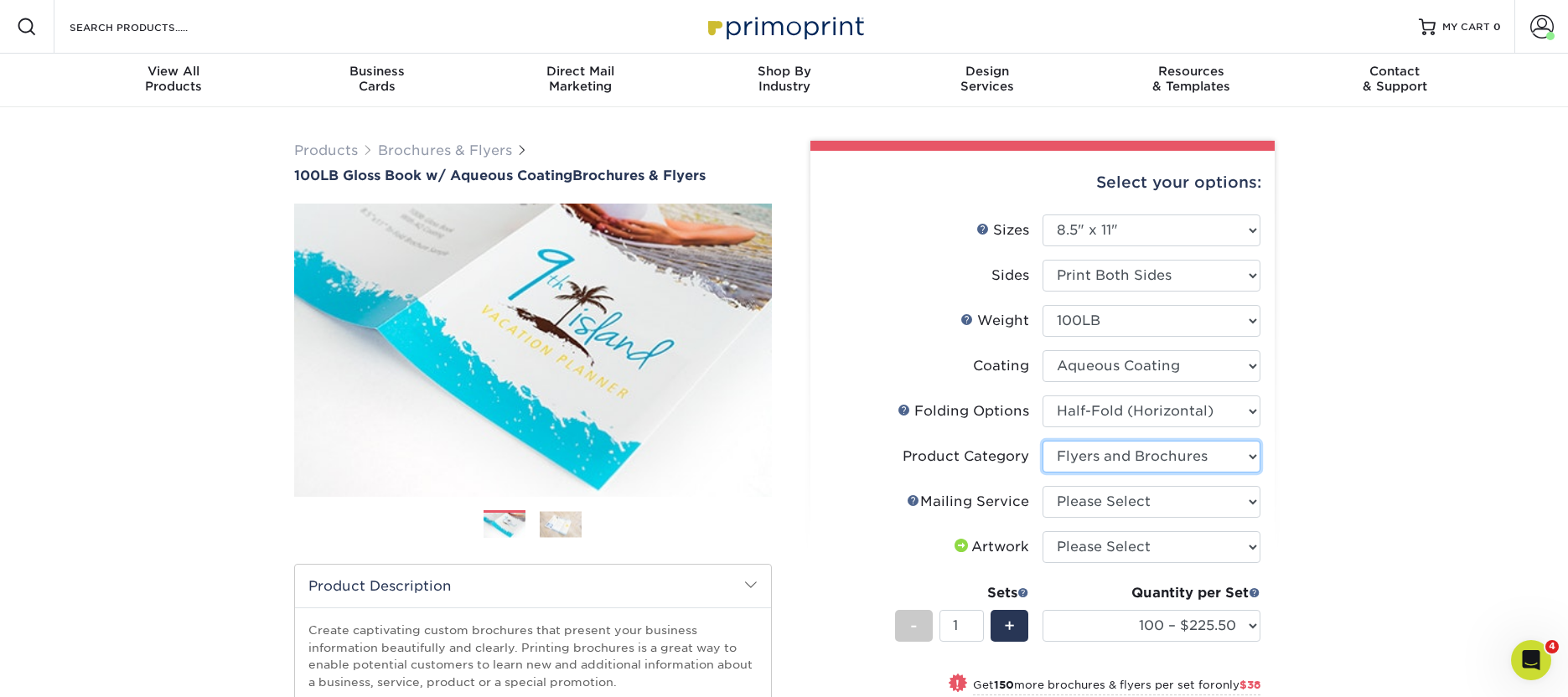
click at [1043, 441] on select "Please Select Flyers and Brochures" at bounding box center [1152, 457] width 218 height 32
click at [1163, 503] on select "Please Select No Direct Mailing Service No, I will mail/stamp/imprint Direct Ma…" at bounding box center [1152, 502] width 218 height 32
select select "3e5e9bdd-d78a-4c28-a41d-fe1407925ca6"
click at [1043, 486] on select "Please Select No Direct Mailing Service No, I will mail/stamp/imprint Direct Ma…" at bounding box center [1152, 502] width 218 height 32
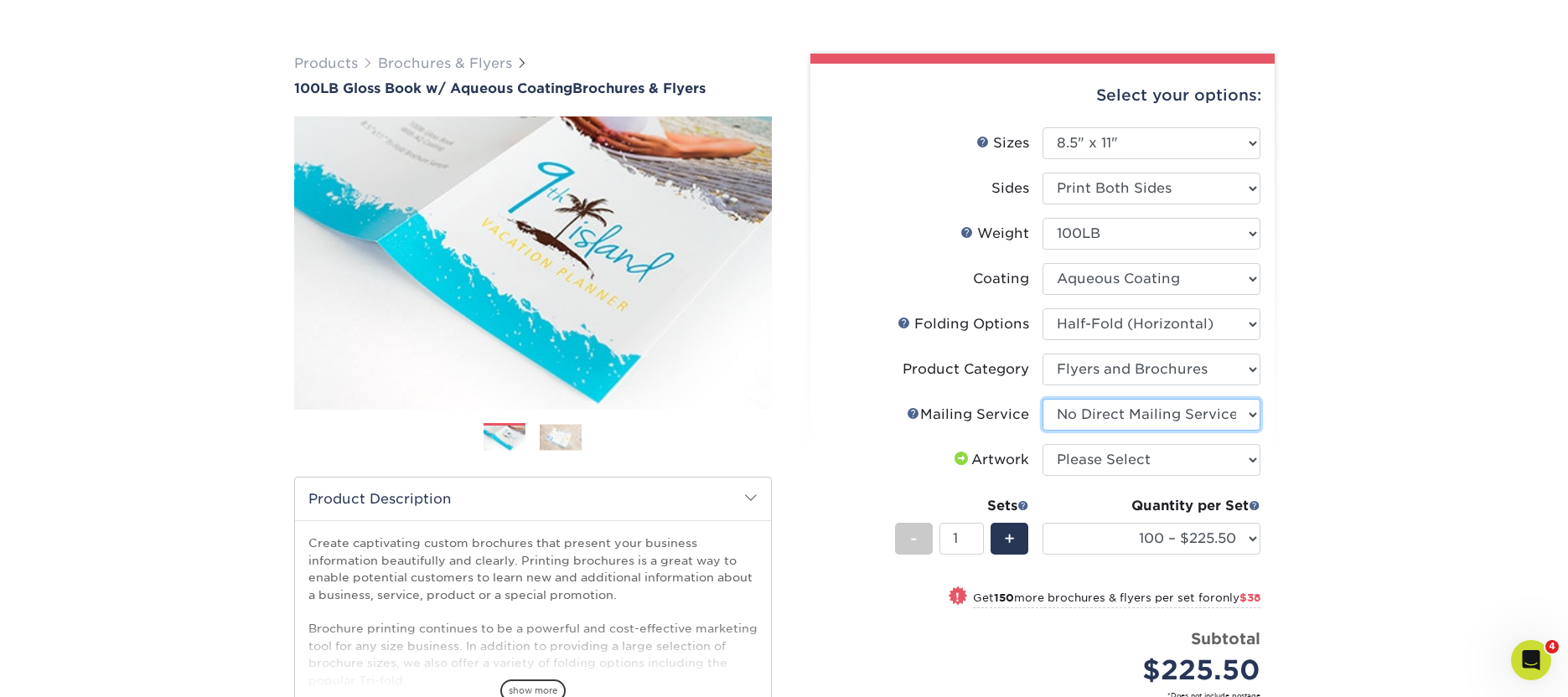
scroll to position [110, 0]
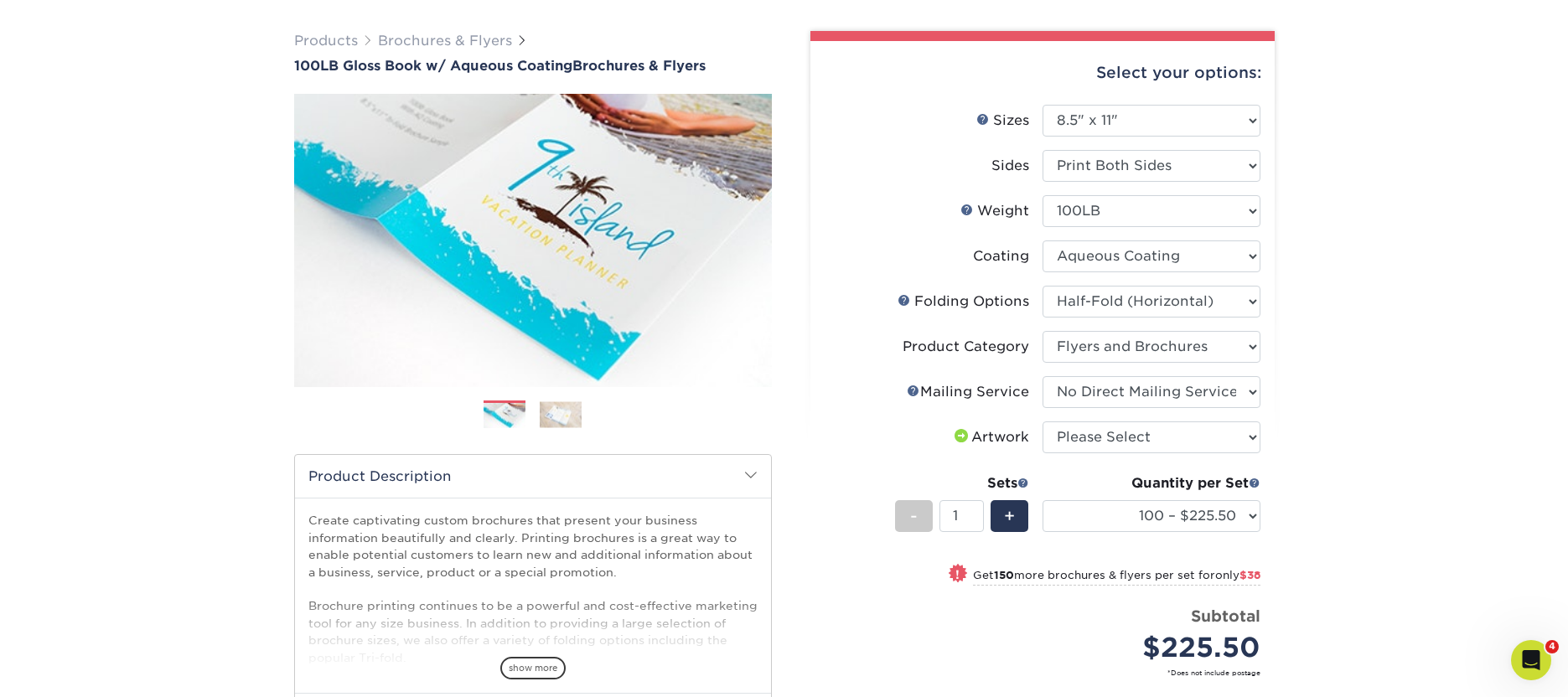
click at [1322, 102] on div "Products Brochures & Flyers 100LB Gloss Book w/ Aqueous Coating Brochures & Fly…" at bounding box center [784, 464] width 1568 height 933
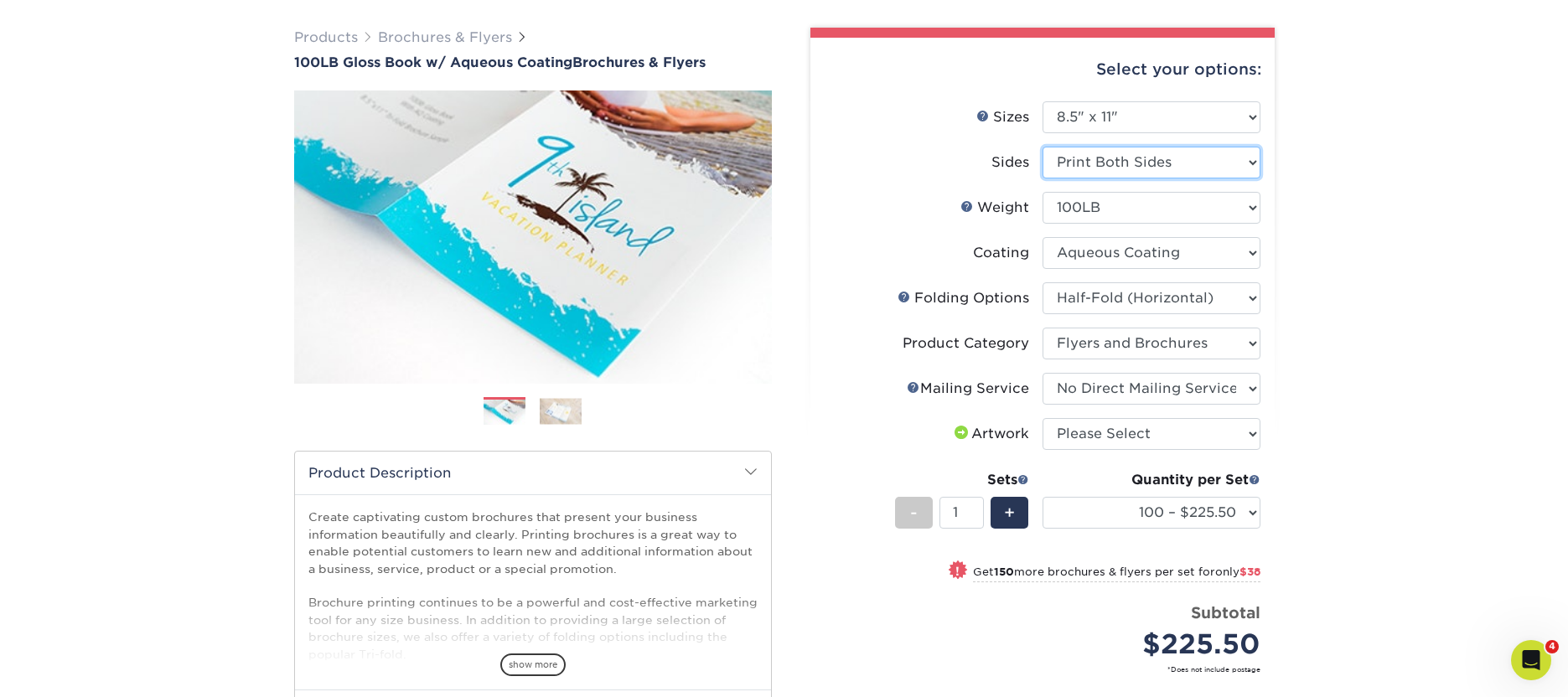
click at [1179, 165] on select "Please Select Print Both Sides Print Front Only" at bounding box center [1152, 163] width 218 height 32
click at [1199, 206] on select "Please Select 100LB" at bounding box center [1152, 208] width 218 height 32
click at [1043, 192] on select "Please Select 100LB" at bounding box center [1152, 208] width 218 height 32
click at [1211, 251] on select at bounding box center [1152, 253] width 218 height 32
click at [1043, 237] on select at bounding box center [1152, 253] width 218 height 32
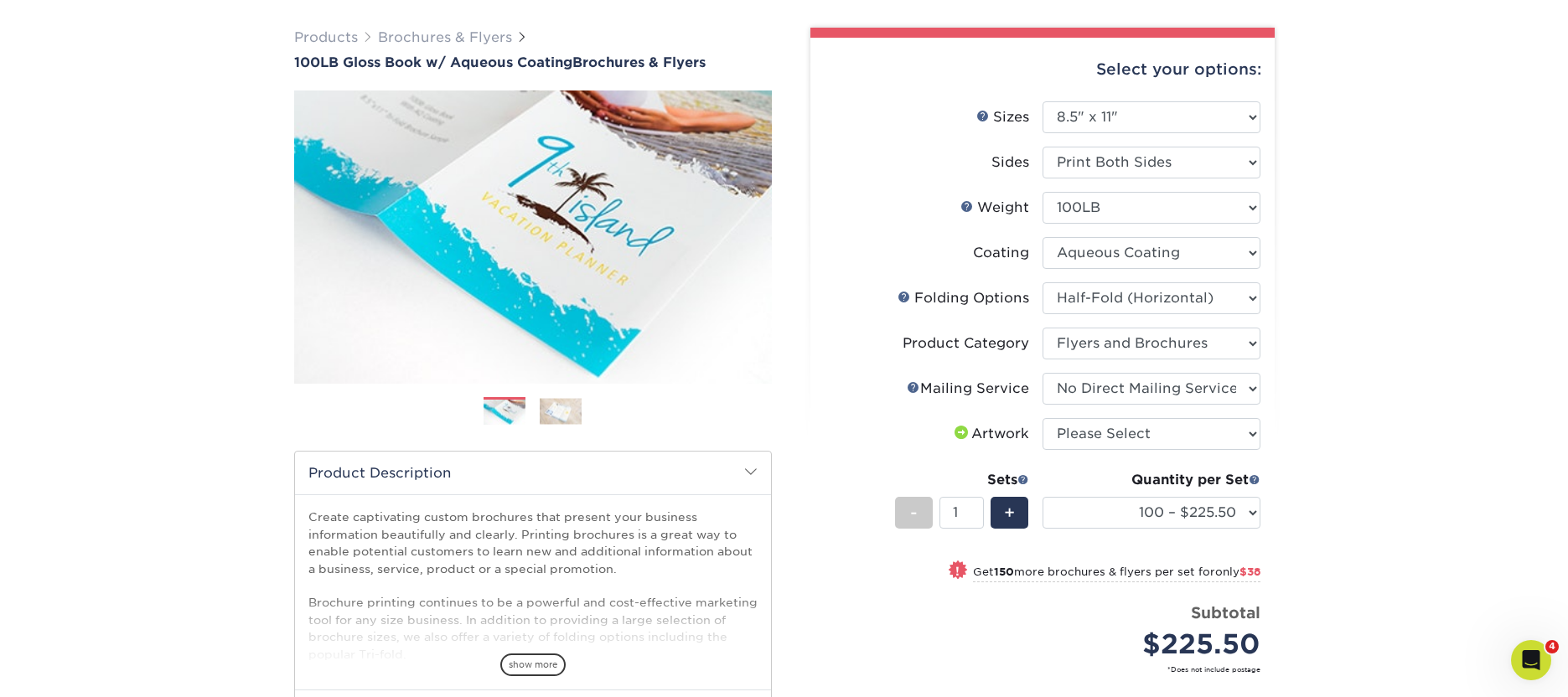
click at [1347, 327] on div "Products Brochures & Flyers 100LB Gloss Book w/ Aqueous Coating Brochures & Fly…" at bounding box center [784, 460] width 1568 height 933
click at [1224, 527] on select "100 – $225.50 250 – $263.50 500 – $279.00 1000 – $322.75 2000 – $405.75 2500 – …" at bounding box center [1152, 513] width 218 height 32
click at [1043, 497] on select "100 – $225.50 250 – $263.50 500 – $279.00 1000 – $322.75 2000 – $405.75 2500 – …" at bounding box center [1152, 513] width 218 height 32
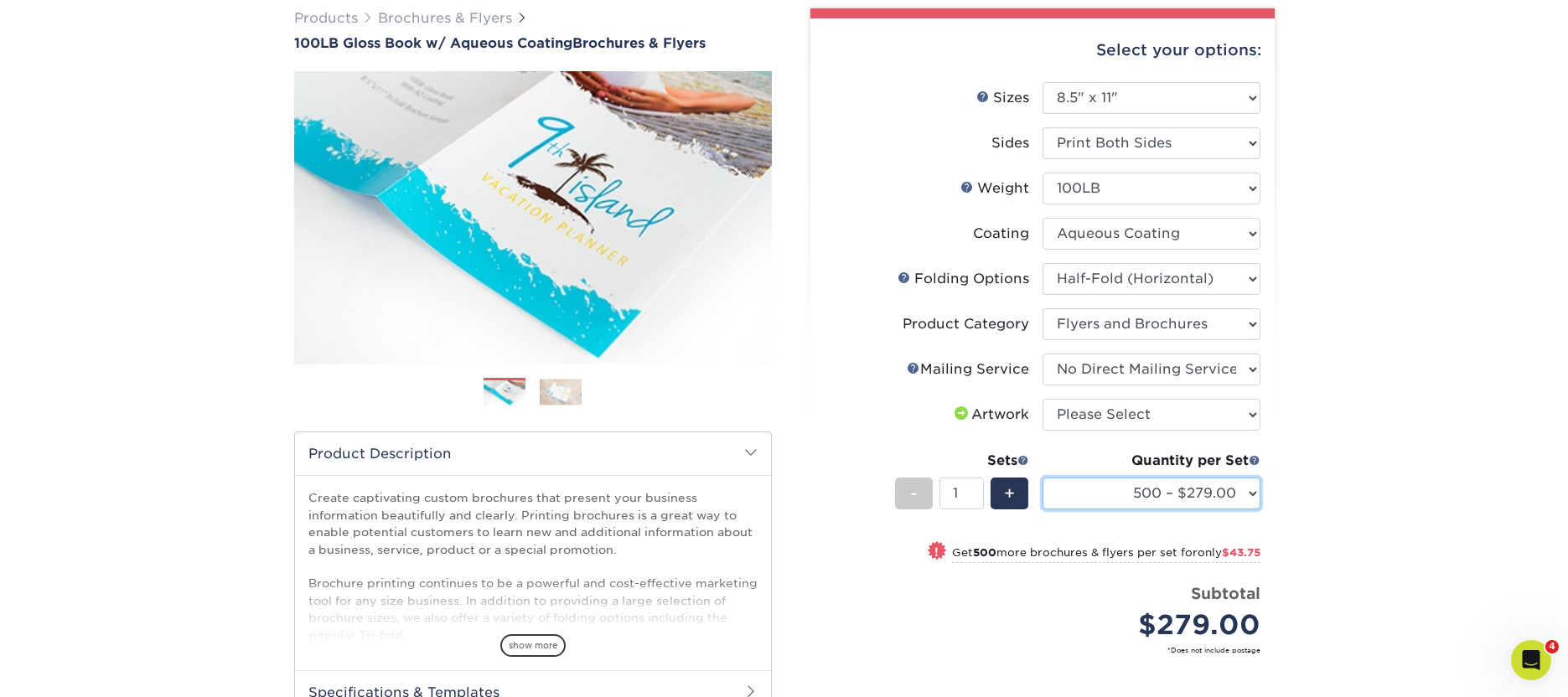
scroll to position [157, 0]
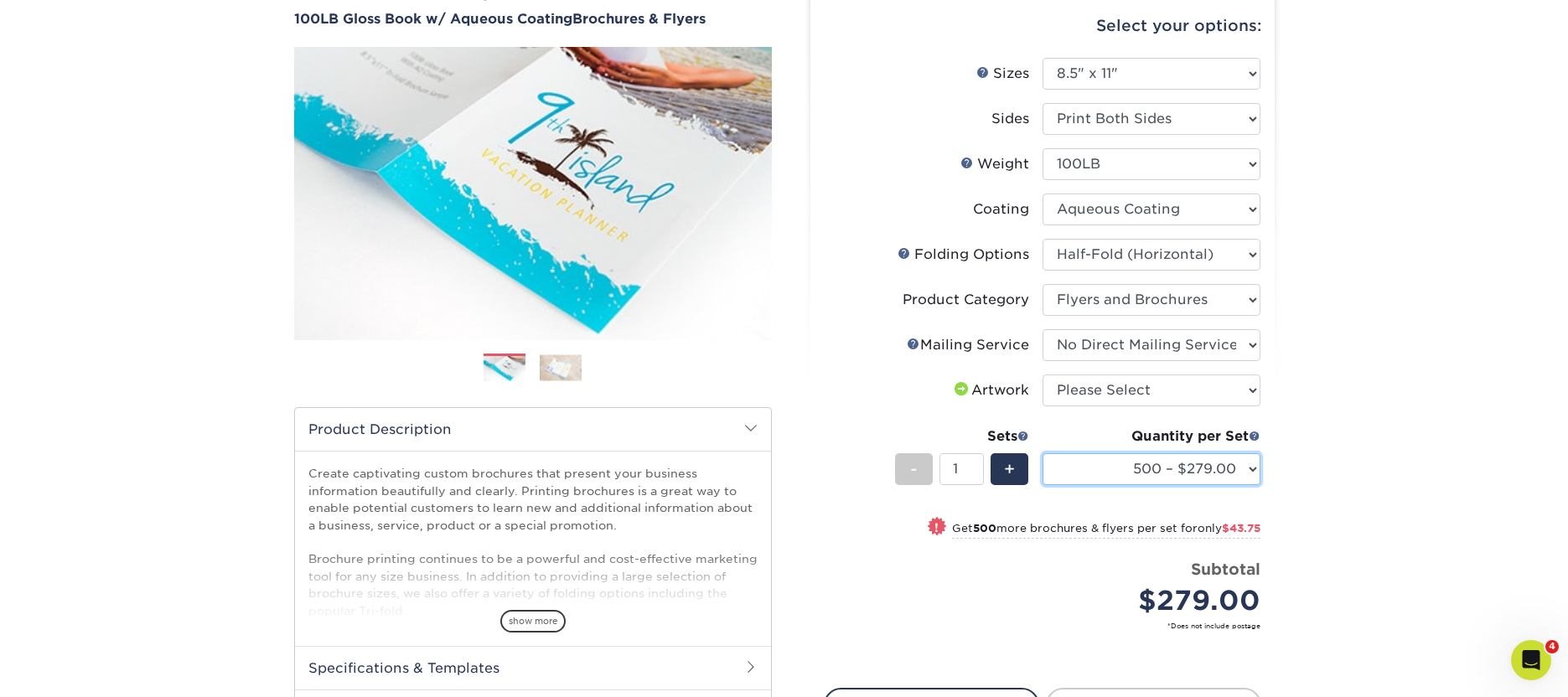
click at [1164, 467] on select "100 – $225.50 250 – $263.50 500 – $279.00 1000 – $322.75 2000 – $405.75 2500 – …" at bounding box center [1152, 469] width 218 height 32
select select "250 – $263.50"
click at [1043, 453] on select "100 – $225.50 250 – $263.50 500 – $279.00 1000 – $322.75 2000 – $405.75 2500 – …" at bounding box center [1152, 469] width 218 height 32
